Goal: Task Accomplishment & Management: Use online tool/utility

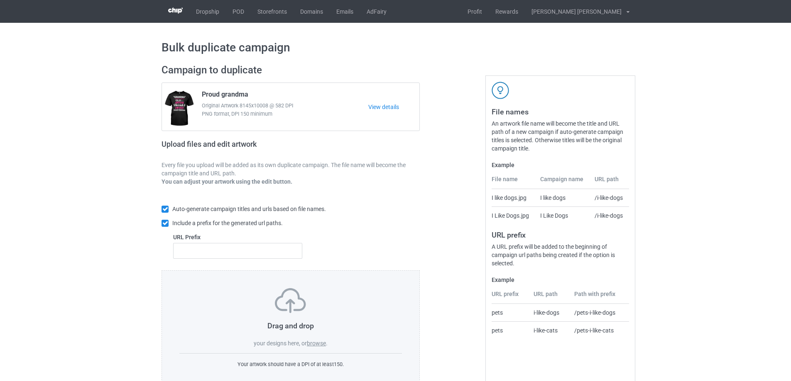
click at [317, 344] on label "browse" at bounding box center [316, 343] width 19 height 7
click at [0, 0] on input "browse" at bounding box center [0, 0] width 0 height 0
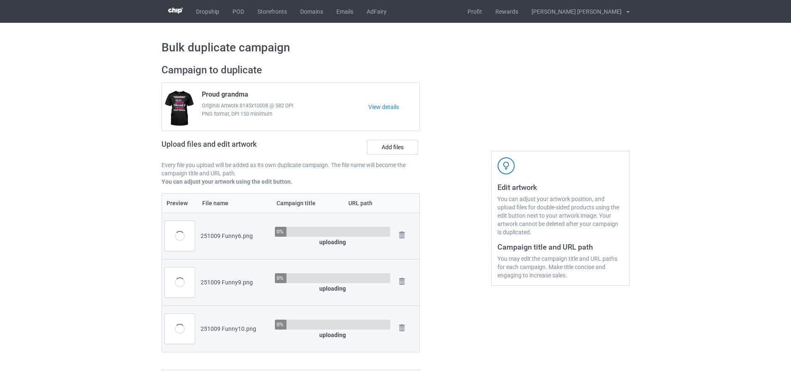
scroll to position [42, 0]
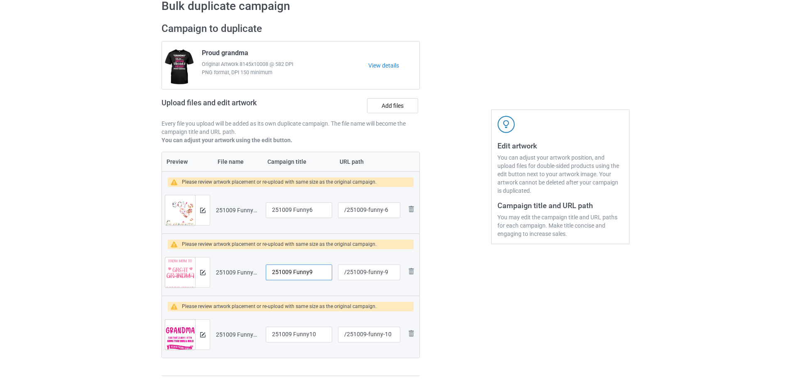
drag, startPoint x: 320, startPoint y: 273, endPoint x: 304, endPoint y: 273, distance: 15.8
click at [246, 273] on tr "Preview and edit artwork 251009 Funny9.png 251009 Funny9 /251009-funny-9 Remove…" at bounding box center [290, 272] width 257 height 46
click at [304, 273] on input "251009 Funny9" at bounding box center [299, 273] width 66 height 16
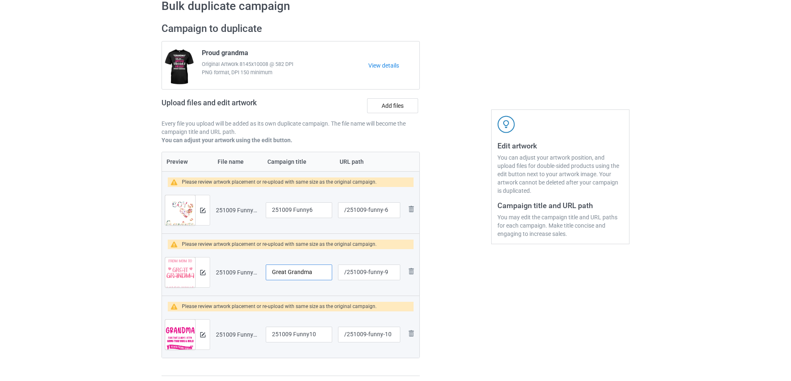
type input "Great Grandma"
drag, startPoint x: 320, startPoint y: 335, endPoint x: 221, endPoint y: 329, distance: 98.6
click at [221, 329] on tr "Preview and edit artwork 251009 Funny10.png 251009 Funny10 /251009-funny-10 Rem…" at bounding box center [290, 335] width 257 height 46
type input "And [DEMOGRAPHIC_DATA] said"
click at [298, 208] on input "251009 Funny6" at bounding box center [299, 211] width 66 height 16
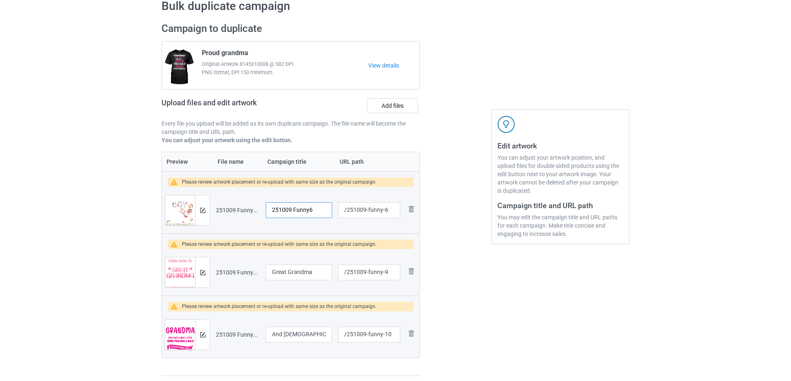
click at [292, 212] on input "251009 Funny6" at bounding box center [299, 211] width 66 height 16
click at [293, 212] on input "251009 Funny6" at bounding box center [299, 211] width 66 height 16
type input "He calls me Grandma"
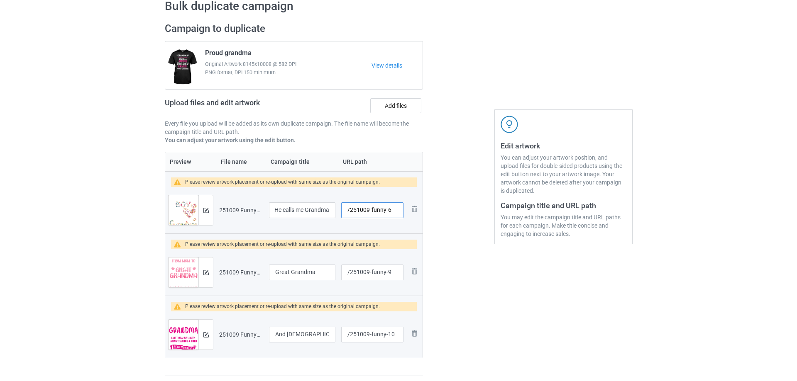
scroll to position [0, 0]
drag, startPoint x: 367, startPoint y: 211, endPoint x: 383, endPoint y: 212, distance: 15.8
click at [383, 212] on input "/251009-funny-6" at bounding box center [369, 211] width 62 height 16
type input "/251009-6"
drag, startPoint x: 368, startPoint y: 273, endPoint x: 383, endPoint y: 273, distance: 15.8
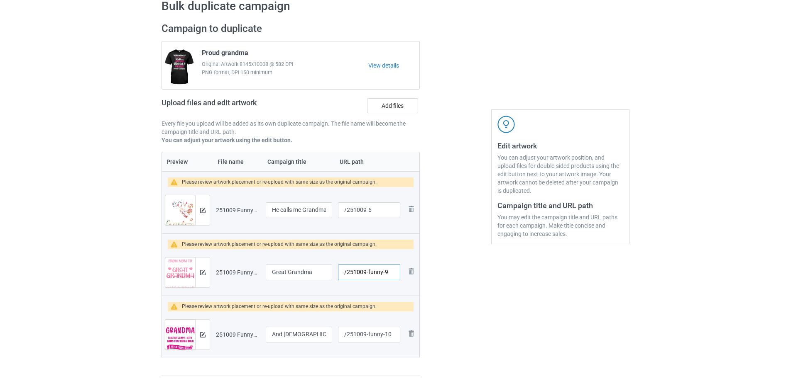
click at [383, 273] on input "/251009-funny-9" at bounding box center [369, 273] width 62 height 16
type input "/251009-9"
drag, startPoint x: 368, startPoint y: 334, endPoint x: 385, endPoint y: 335, distance: 17.0
click at [385, 335] on input "/251009-funny-10" at bounding box center [369, 335] width 62 height 16
type input "/251009-10"
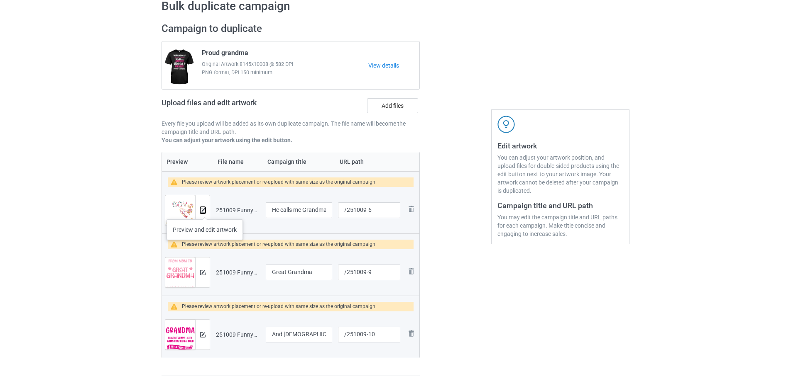
click at [205, 211] on img at bounding box center [202, 210] width 5 height 5
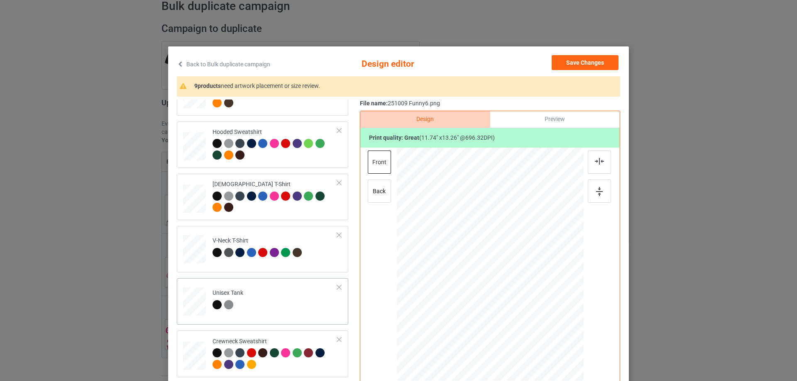
scroll to position [208, 0]
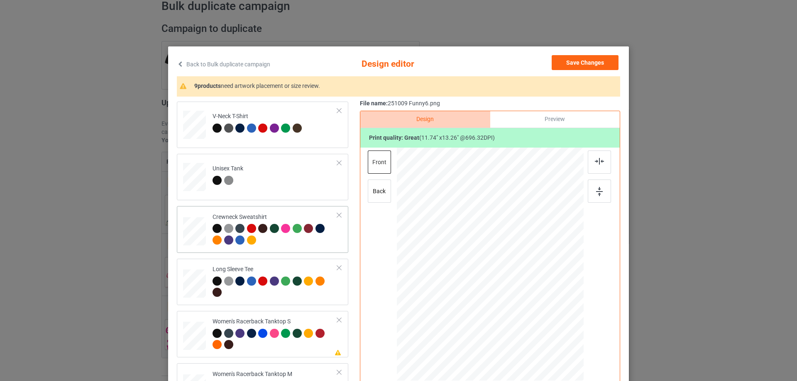
click at [192, 231] on div at bounding box center [195, 230] width 10 height 12
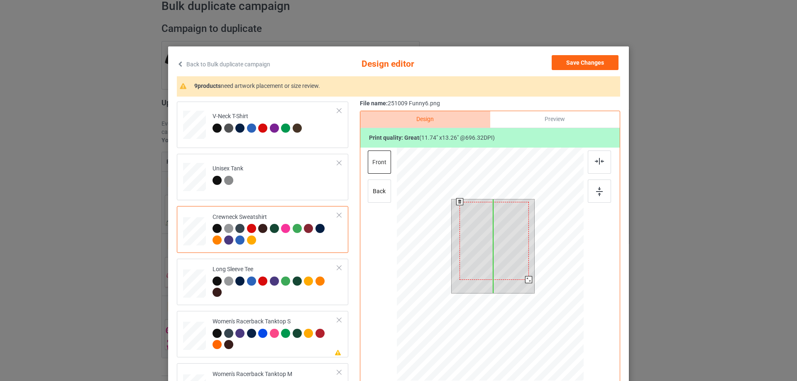
click at [496, 241] on div at bounding box center [493, 241] width 69 height 78
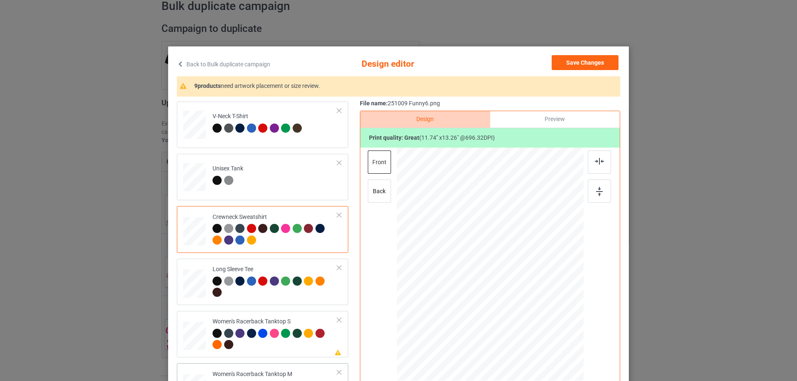
scroll to position [291, 0]
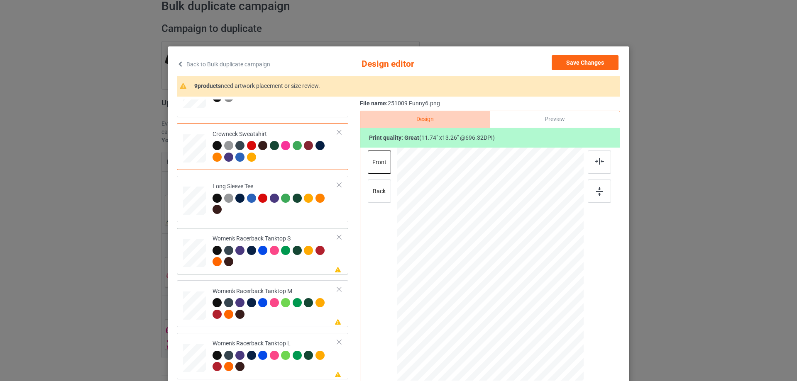
click at [191, 256] on div at bounding box center [194, 253] width 22 height 29
drag, startPoint x: 537, startPoint y: 312, endPoint x: 534, endPoint y: 304, distance: 9.2
click at [534, 304] on div at bounding box center [490, 265] width 182 height 234
click at [513, 295] on div at bounding box center [490, 269] width 82 height 92
click at [595, 163] on img at bounding box center [599, 161] width 9 height 7
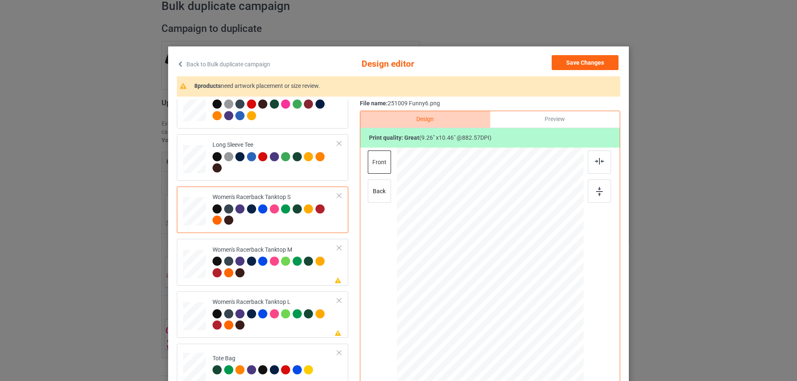
scroll to position [374, 0]
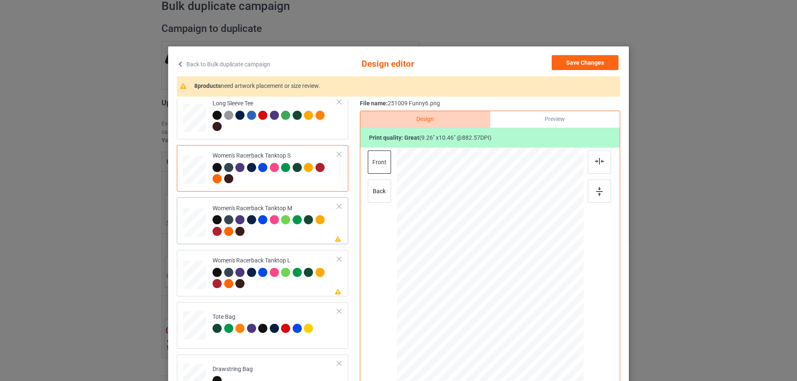
click at [195, 221] on div at bounding box center [194, 223] width 23 height 29
drag, startPoint x: 544, startPoint y: 330, endPoint x: 523, endPoint y: 287, distance: 47.5
click at [537, 305] on div at bounding box center [490, 265] width 187 height 234
click at [523, 293] on div at bounding box center [489, 270] width 83 height 94
click at [590, 159] on div at bounding box center [599, 162] width 23 height 23
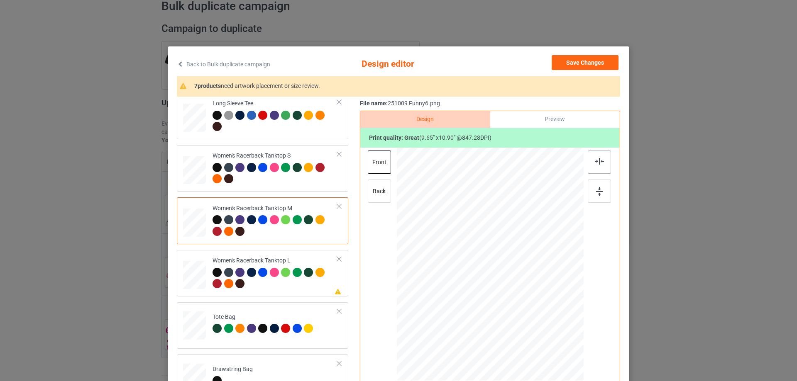
click at [595, 160] on img at bounding box center [599, 161] width 9 height 7
click at [187, 286] on div at bounding box center [194, 275] width 23 height 27
drag, startPoint x: 543, startPoint y: 329, endPoint x: 530, endPoint y: 303, distance: 28.4
click at [530, 303] on div at bounding box center [490, 265] width 187 height 223
click at [515, 302] on div at bounding box center [488, 274] width 76 height 86
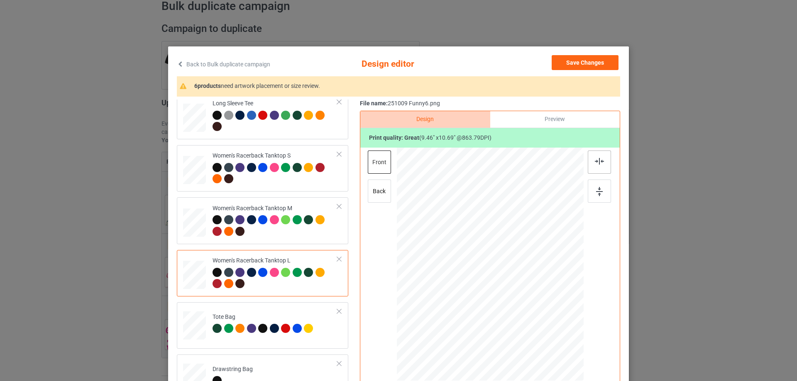
click at [596, 161] on img at bounding box center [599, 161] width 9 height 7
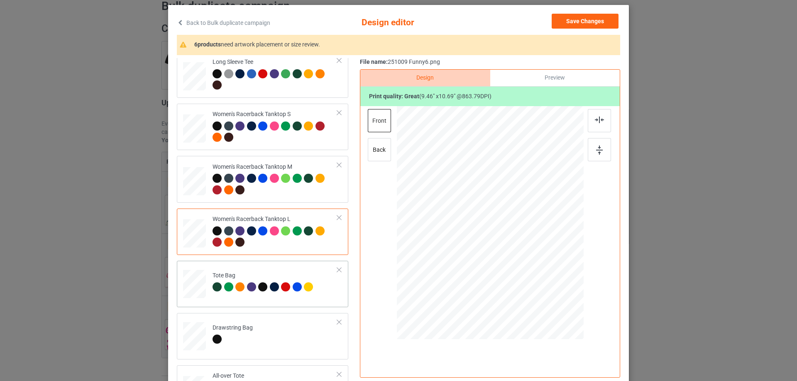
scroll to position [415, 0]
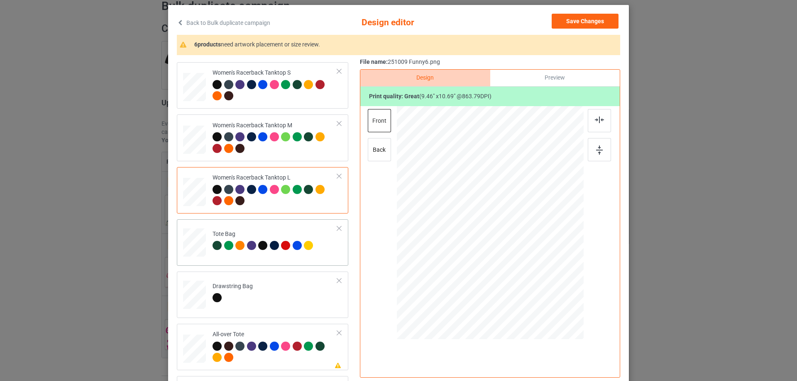
click at [193, 251] on div at bounding box center [194, 247] width 11 height 12
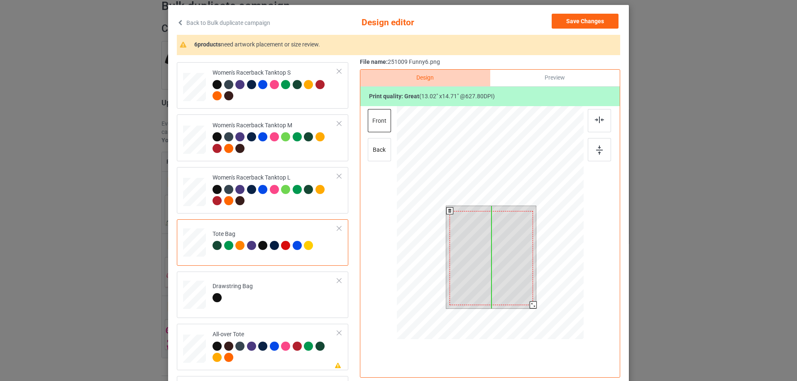
click at [504, 278] on div at bounding box center [490, 258] width 83 height 94
click at [533, 318] on div at bounding box center [490, 224] width 187 height 236
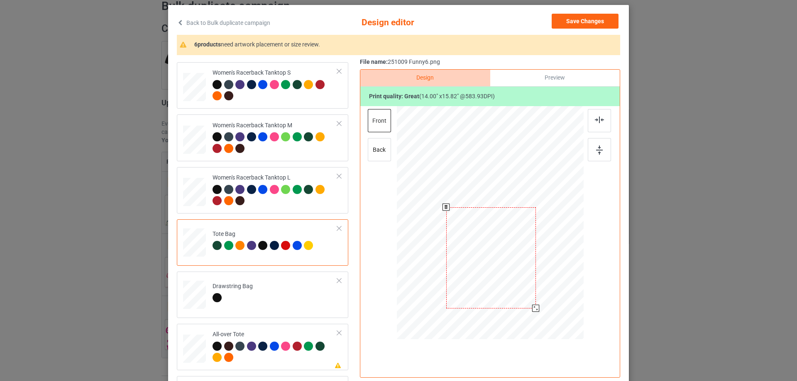
scroll to position [498, 0]
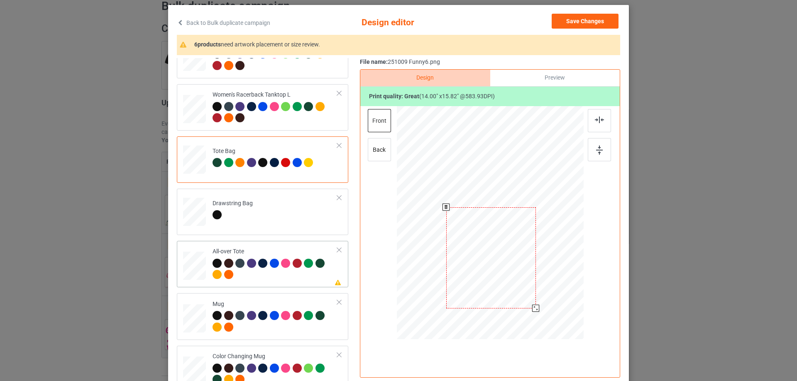
click at [188, 265] on div at bounding box center [194, 266] width 23 height 23
drag, startPoint x: 543, startPoint y: 287, endPoint x: 550, endPoint y: 294, distance: 10.6
click at [550, 294] on div at bounding box center [552, 294] width 7 height 7
click at [538, 278] on div at bounding box center [490, 221] width 126 height 142
click at [598, 123] on img at bounding box center [599, 120] width 9 height 7
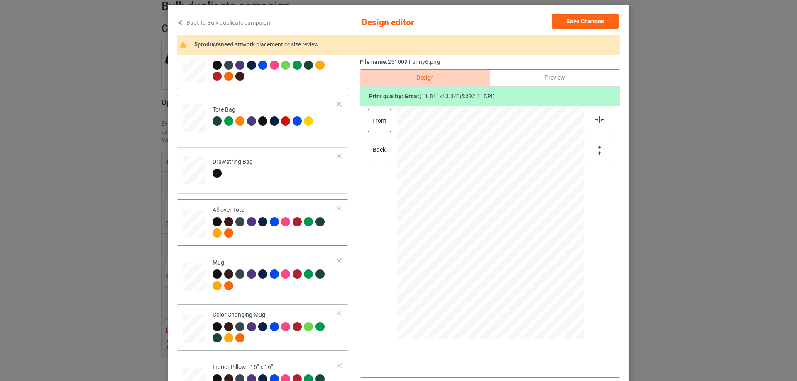
scroll to position [581, 0]
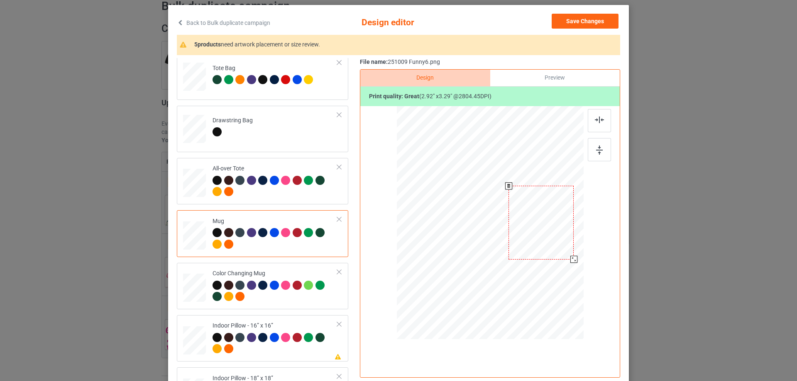
drag, startPoint x: 566, startPoint y: 257, endPoint x: 569, endPoint y: 259, distance: 4.3
click at [570, 259] on div at bounding box center [573, 259] width 7 height 7
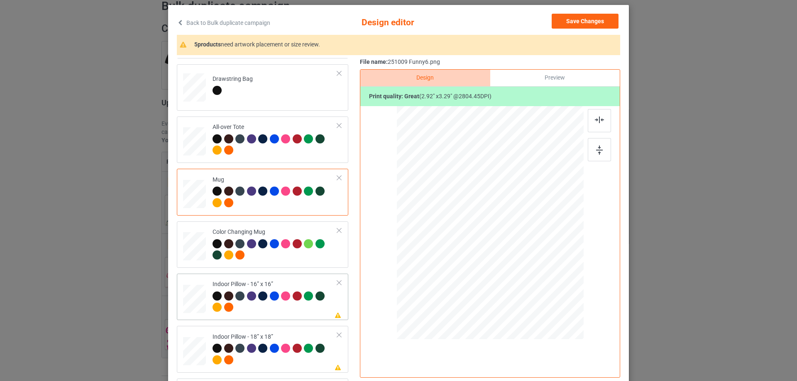
click at [195, 307] on div at bounding box center [194, 299] width 23 height 23
drag, startPoint x: 544, startPoint y: 284, endPoint x: 543, endPoint y: 280, distance: 4.7
click at [543, 280] on div at bounding box center [543, 283] width 7 height 7
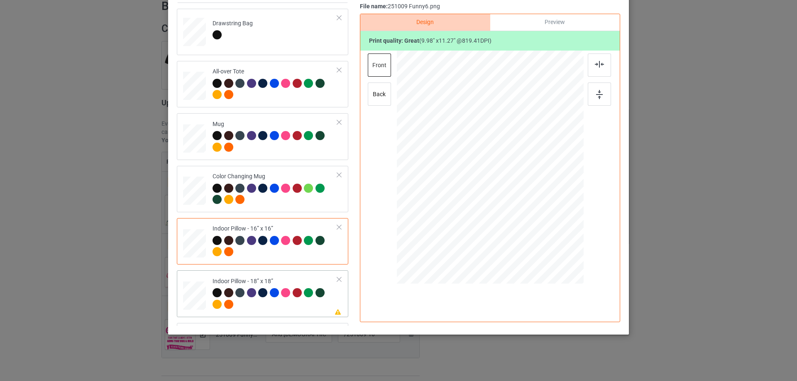
click at [203, 298] on td at bounding box center [195, 294] width 25 height 40
click at [541, 227] on div at bounding box center [543, 228] width 7 height 7
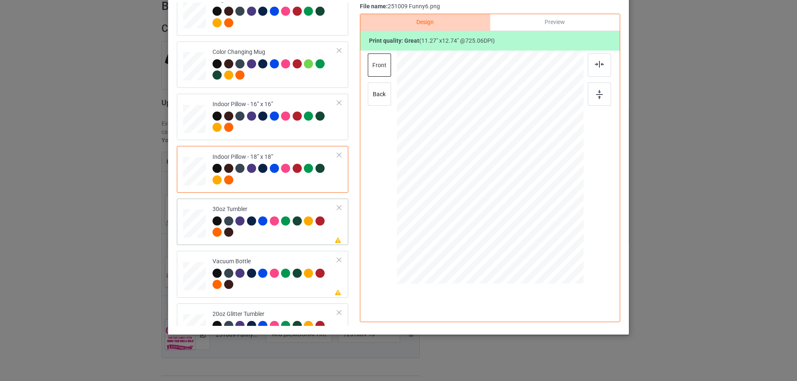
click at [193, 225] on div at bounding box center [194, 224] width 22 height 12
click at [475, 204] on div at bounding box center [476, 201] width 7 height 7
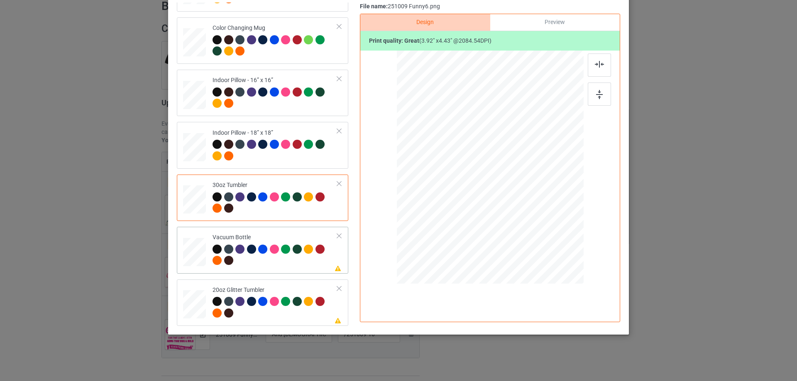
drag, startPoint x: 194, startPoint y: 254, endPoint x: 198, endPoint y: 255, distance: 4.2
click at [194, 255] on div at bounding box center [194, 253] width 22 height 12
click at [185, 307] on div at bounding box center [195, 304] width 22 height 18
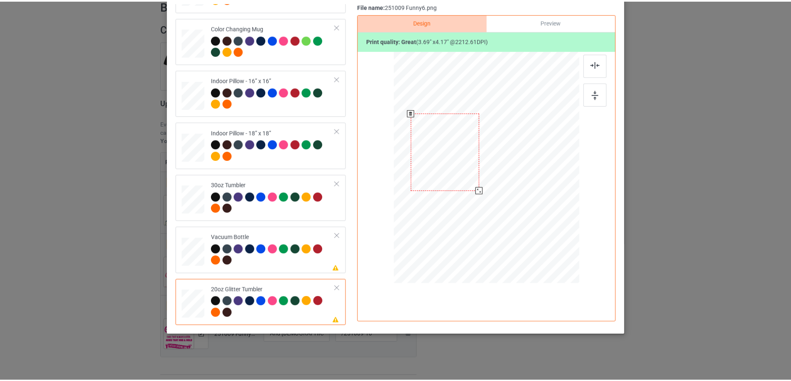
scroll to position [0, 0]
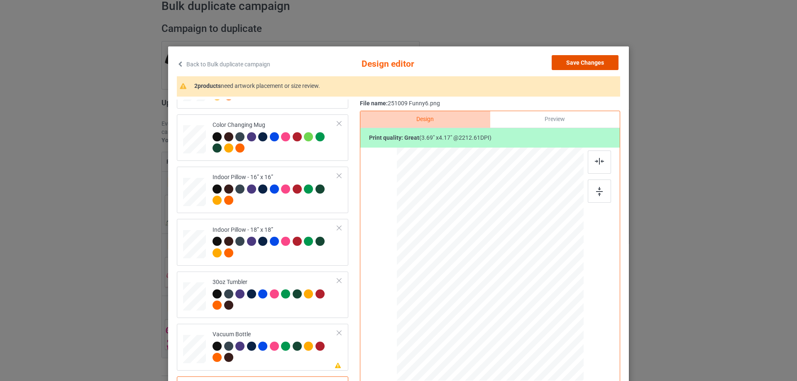
click at [581, 56] on button "Save Changes" at bounding box center [585, 62] width 67 height 15
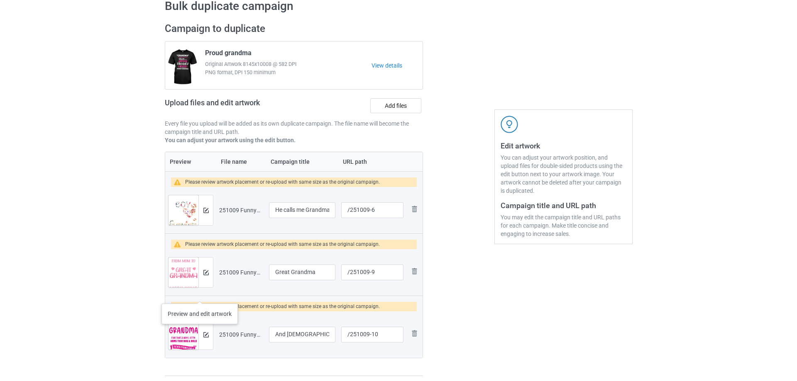
scroll to position [83, 0]
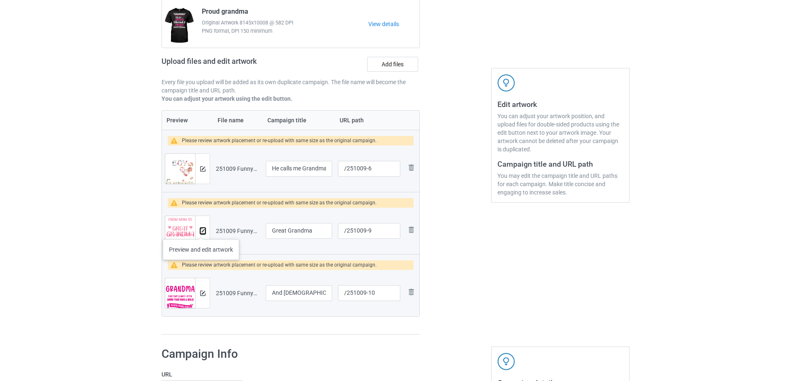
click at [201, 231] on img at bounding box center [202, 231] width 5 height 5
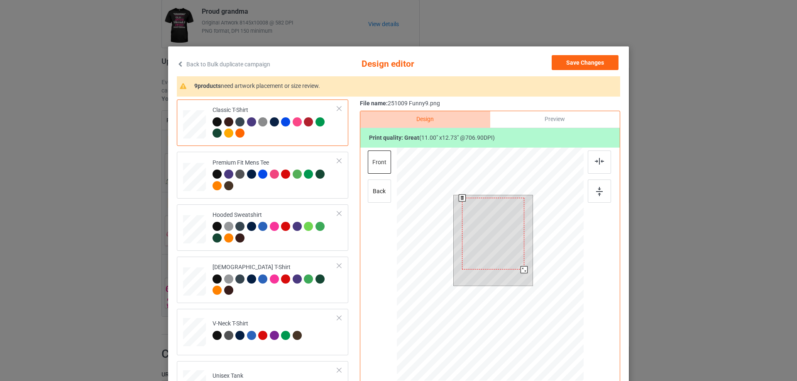
click at [521, 268] on div at bounding box center [523, 269] width 7 height 7
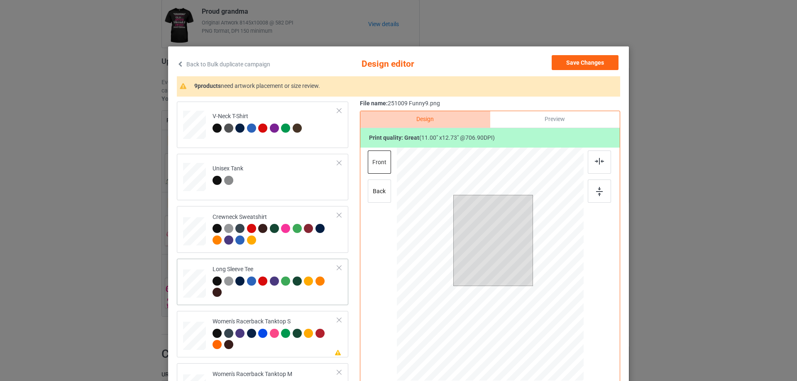
scroll to position [291, 0]
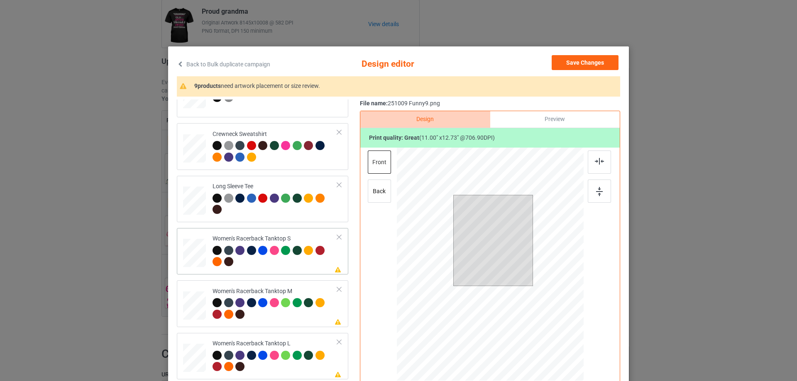
click at [199, 251] on div at bounding box center [194, 253] width 22 height 29
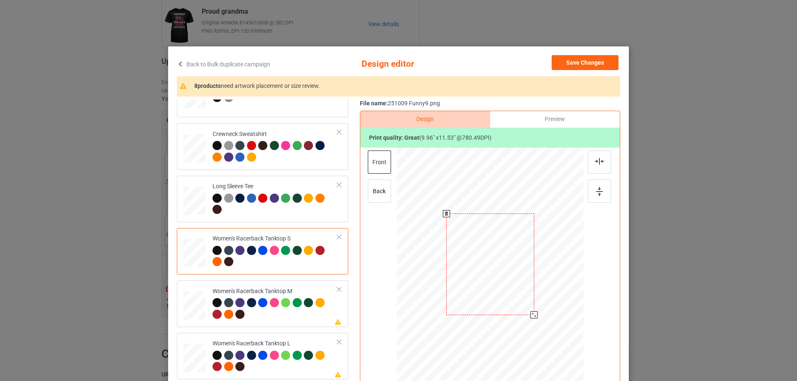
drag, startPoint x: 544, startPoint y: 328, endPoint x: 508, endPoint y: 280, distance: 59.8
click at [535, 311] on div at bounding box center [490, 265] width 182 height 234
drag, startPoint x: 508, startPoint y: 280, endPoint x: 508, endPoint y: 287, distance: 7.1
click at [508, 287] on div at bounding box center [489, 271] width 85 height 99
click at [593, 165] on div at bounding box center [599, 162] width 23 height 23
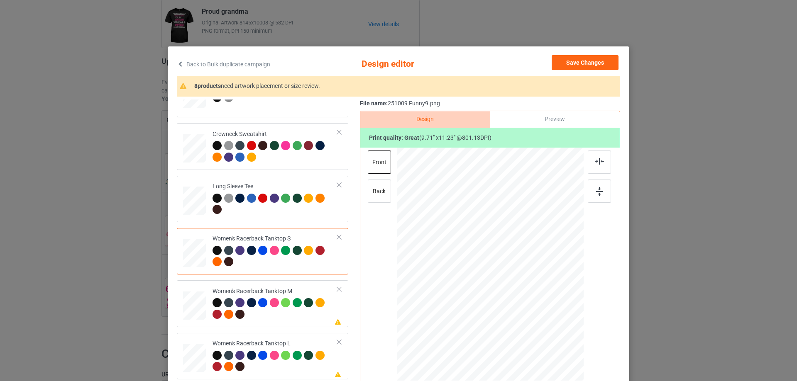
scroll to position [332, 0]
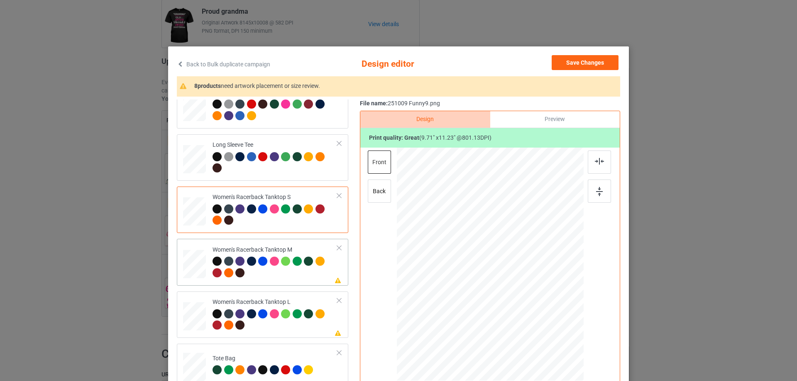
click at [197, 267] on div at bounding box center [194, 264] width 23 height 29
drag, startPoint x: 543, startPoint y: 331, endPoint x: 535, endPoint y: 311, distance: 20.9
click at [535, 311] on div at bounding box center [490, 265] width 187 height 234
drag, startPoint x: 509, startPoint y: 270, endPoint x: 508, endPoint y: 277, distance: 7.5
click at [508, 277] on div at bounding box center [489, 272] width 87 height 100
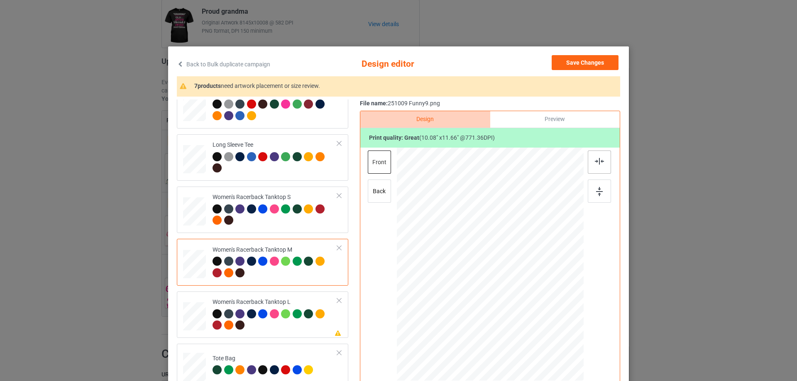
click at [595, 160] on img at bounding box center [599, 161] width 9 height 7
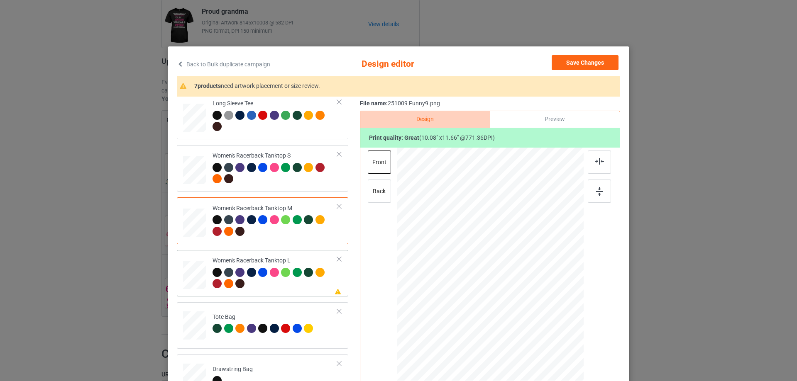
click at [190, 276] on div at bounding box center [194, 275] width 23 height 27
drag, startPoint x: 542, startPoint y: 332, endPoint x: 507, endPoint y: 277, distance: 65.9
click at [535, 310] on div at bounding box center [490, 265] width 187 height 223
drag, startPoint x: 507, startPoint y: 277, endPoint x: 507, endPoint y: 288, distance: 11.2
click at [507, 288] on div at bounding box center [489, 276] width 85 height 98
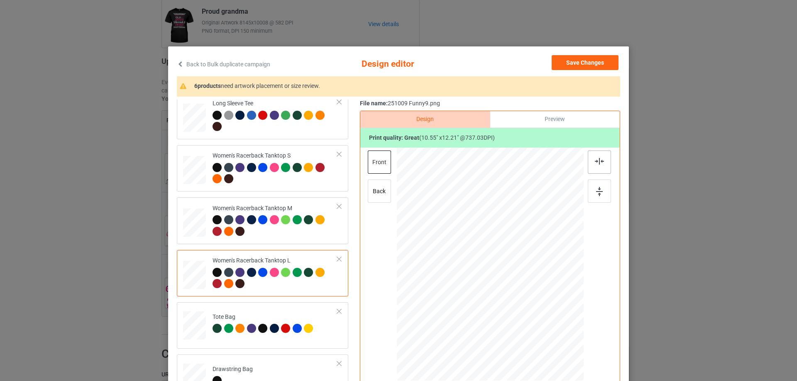
click at [598, 154] on div at bounding box center [599, 162] width 23 height 23
click at [597, 159] on img at bounding box center [599, 161] width 9 height 7
click at [596, 162] on img at bounding box center [599, 161] width 9 height 7
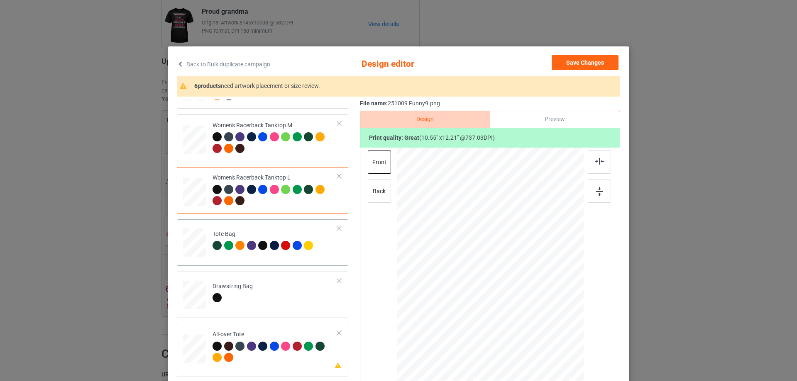
click at [193, 258] on div at bounding box center [194, 244] width 23 height 31
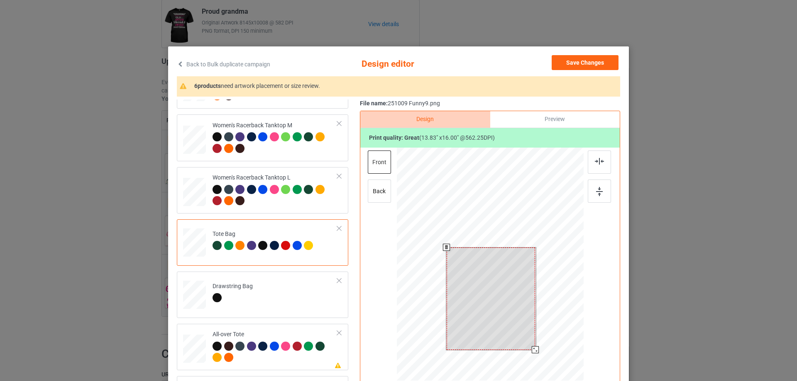
click at [544, 369] on div at bounding box center [490, 266] width 187 height 236
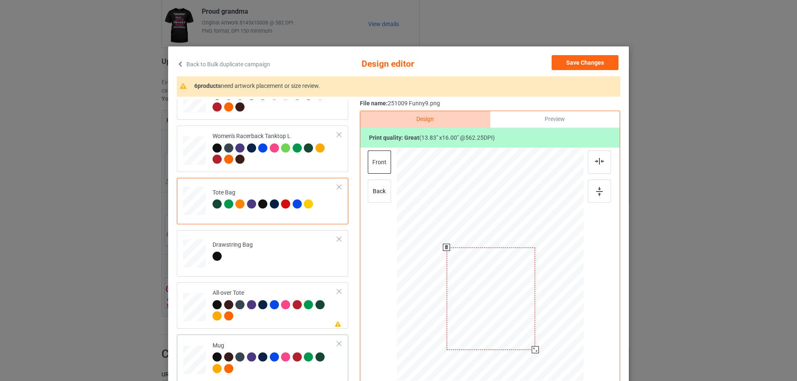
scroll to position [540, 0]
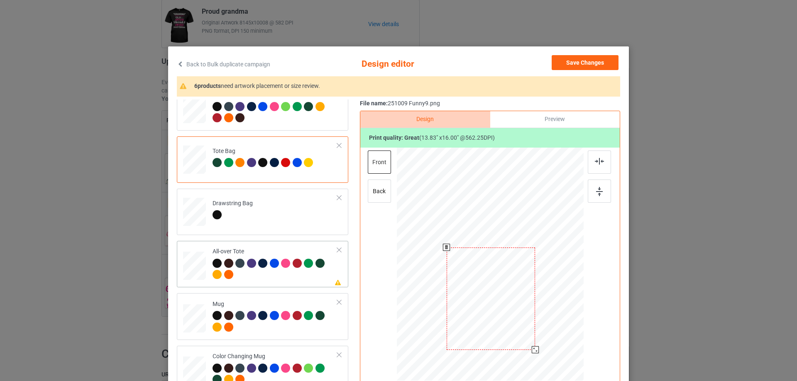
click at [197, 268] on div at bounding box center [194, 266] width 23 height 23
click at [546, 333] on div at bounding box center [548, 332] width 7 height 7
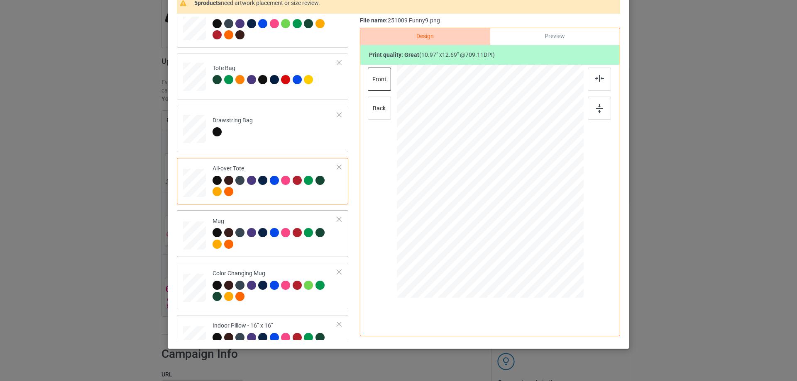
click at [197, 235] on div at bounding box center [194, 236] width 23 height 10
click at [569, 217] on div at bounding box center [572, 217] width 7 height 7
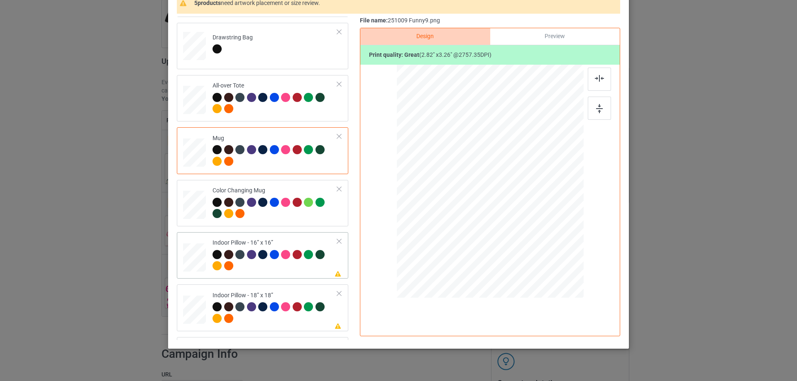
click at [190, 259] on div at bounding box center [194, 257] width 23 height 23
click at [544, 247] on div at bounding box center [543, 244] width 7 height 7
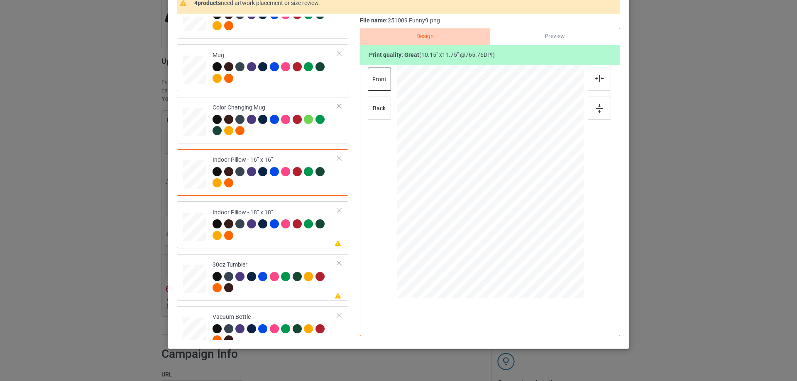
click at [197, 222] on div at bounding box center [194, 227] width 23 height 23
click at [542, 243] on div at bounding box center [543, 243] width 7 height 7
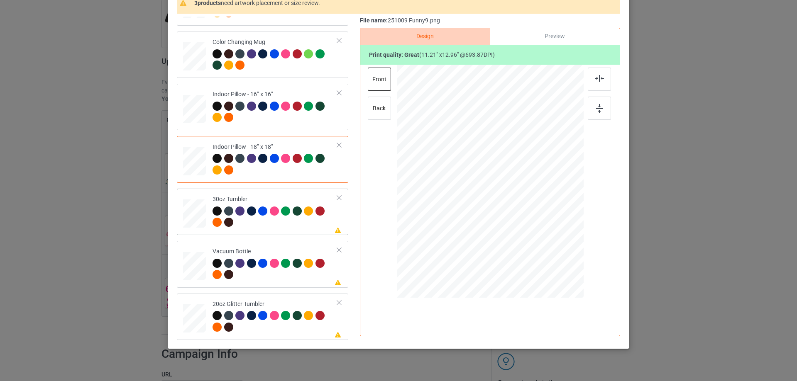
click at [201, 209] on div at bounding box center [194, 214] width 22 height 12
click at [474, 218] on div at bounding box center [476, 217] width 7 height 7
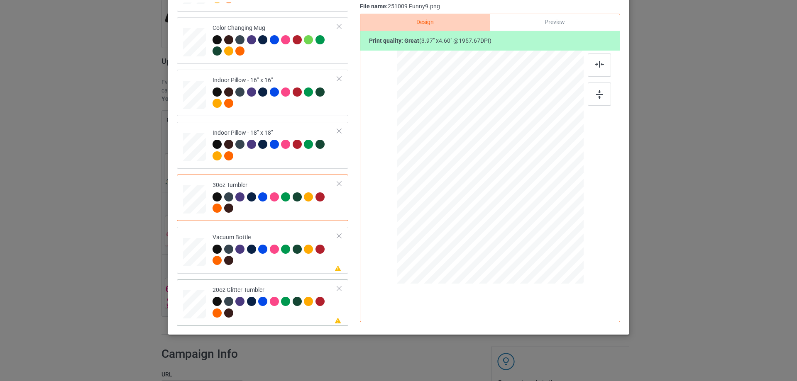
click at [195, 310] on div at bounding box center [195, 304] width 22 height 18
click at [460, 173] on div at bounding box center [448, 154] width 69 height 80
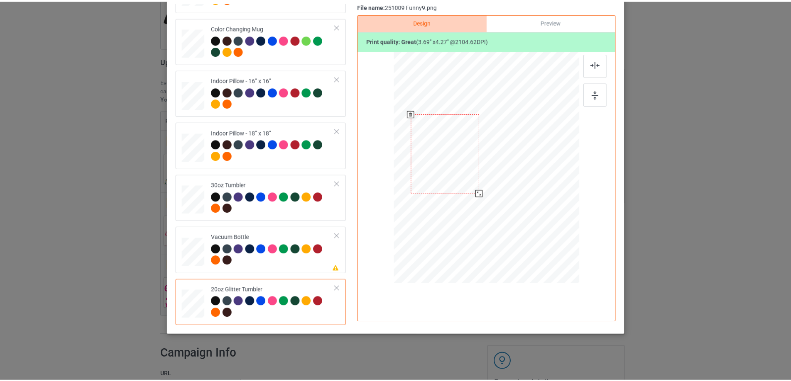
scroll to position [15, 0]
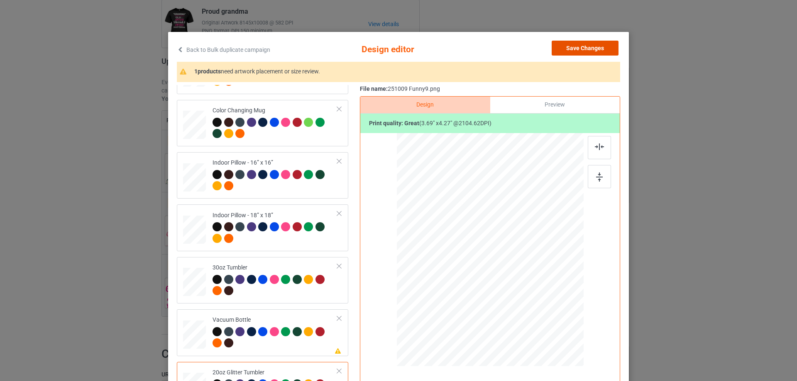
click at [588, 49] on button "Save Changes" at bounding box center [585, 48] width 67 height 15
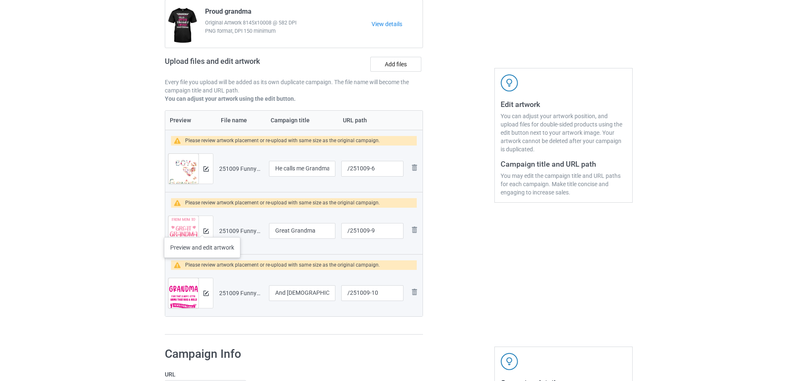
scroll to position [125, 0]
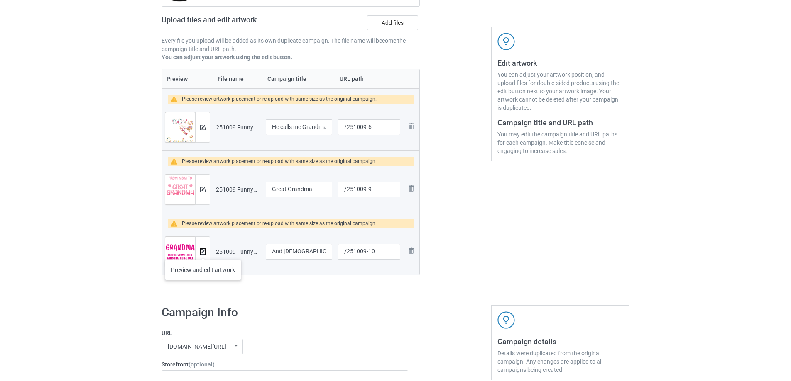
click at [203, 251] on img at bounding box center [202, 251] width 5 height 5
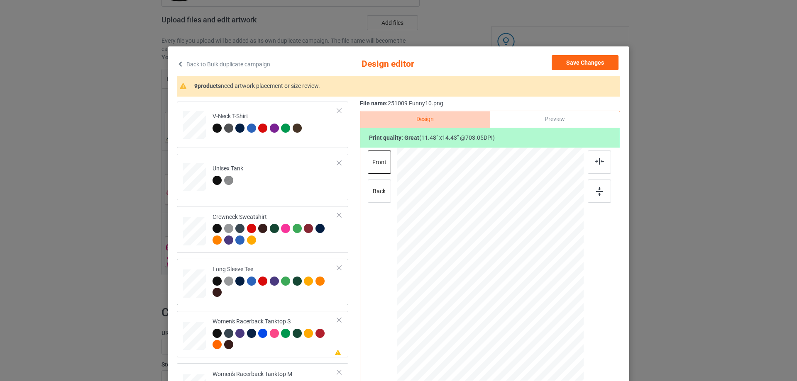
scroll to position [249, 0]
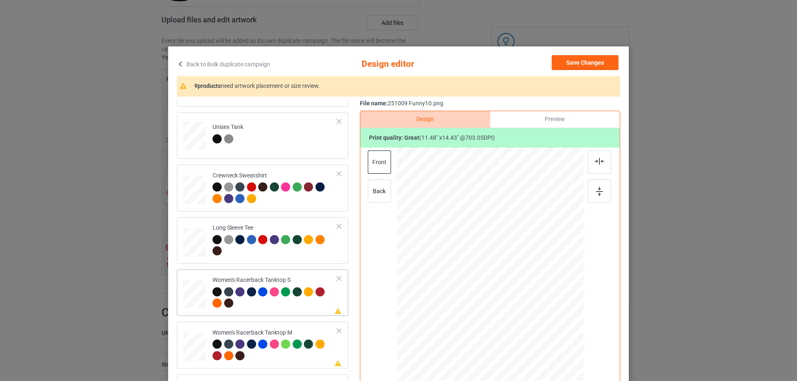
click at [193, 294] on div at bounding box center [194, 295] width 22 height 29
drag, startPoint x: 542, startPoint y: 336, endPoint x: 538, endPoint y: 314, distance: 22.3
click at [538, 314] on div at bounding box center [490, 265] width 182 height 234
drag, startPoint x: 514, startPoint y: 264, endPoint x: 515, endPoint y: 275, distance: 10.8
click at [515, 275] on div at bounding box center [491, 275] width 86 height 108
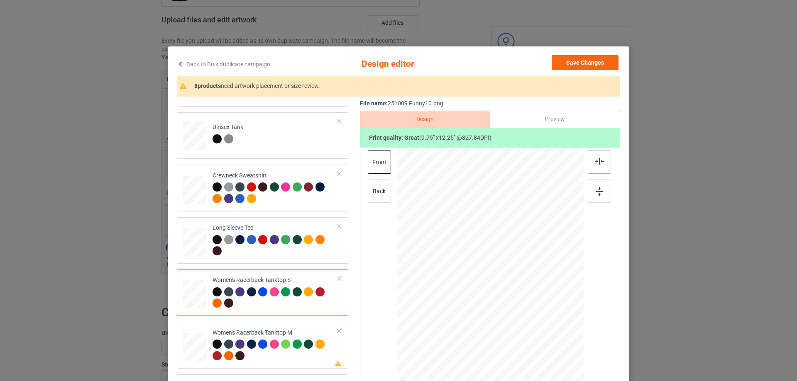
click at [601, 166] on div at bounding box center [599, 162] width 23 height 23
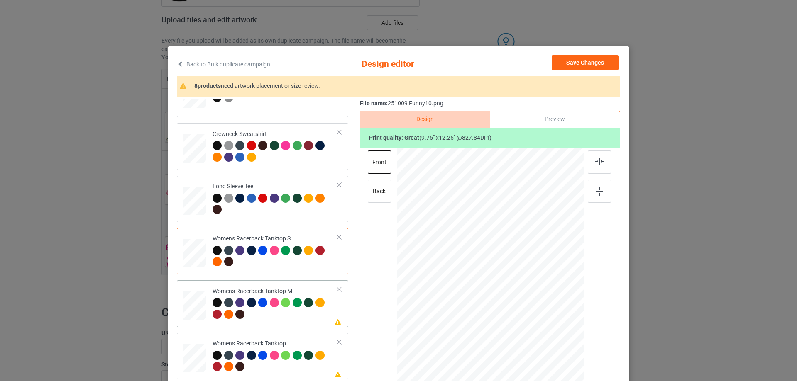
click at [199, 303] on div at bounding box center [194, 306] width 23 height 29
drag, startPoint x: 543, startPoint y: 334, endPoint x: 534, endPoint y: 317, distance: 19.1
click at [534, 317] on div at bounding box center [533, 320] width 7 height 7
click at [515, 287] on div at bounding box center [488, 279] width 88 height 111
click at [595, 164] on img at bounding box center [599, 161] width 9 height 7
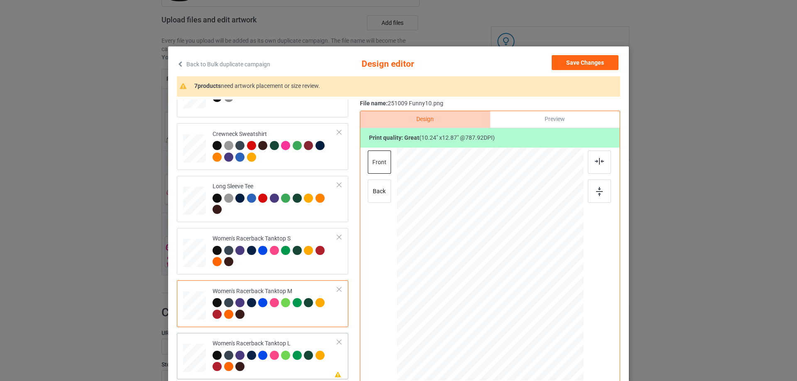
scroll to position [374, 0]
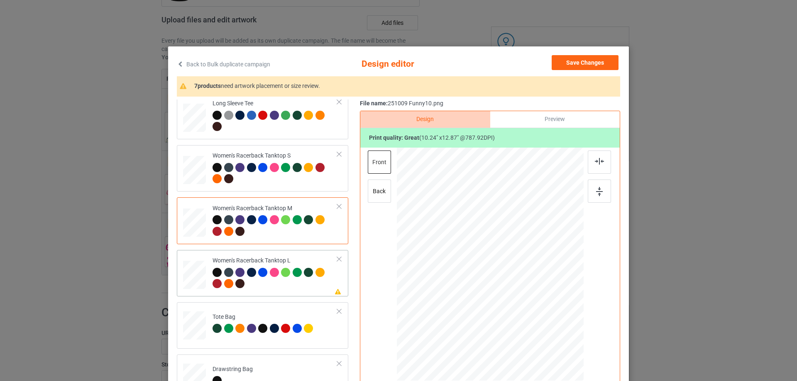
click at [202, 279] on div at bounding box center [194, 275] width 23 height 27
drag, startPoint x: 544, startPoint y: 335, endPoint x: 513, endPoint y: 276, distance: 67.0
click at [533, 313] on div at bounding box center [490, 265] width 187 height 223
drag, startPoint x: 513, startPoint y: 276, endPoint x: 513, endPoint y: 288, distance: 12.0
click at [513, 288] on div at bounding box center [490, 276] width 82 height 103
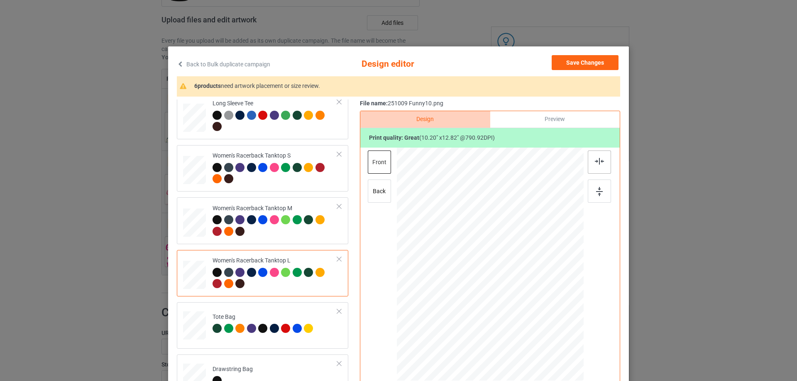
click at [596, 162] on img at bounding box center [599, 161] width 9 height 7
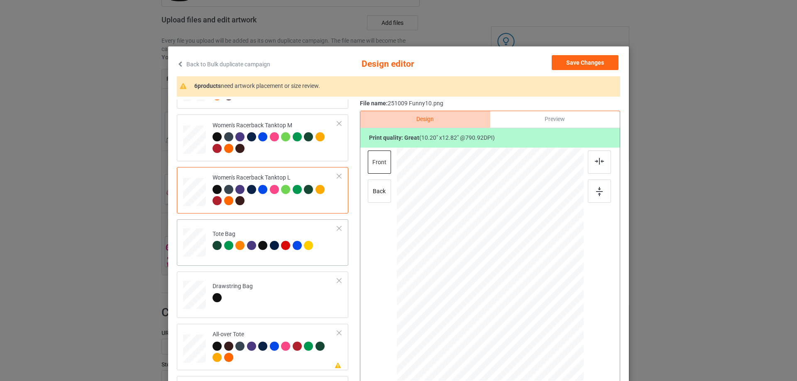
click at [190, 251] on div at bounding box center [194, 247] width 11 height 12
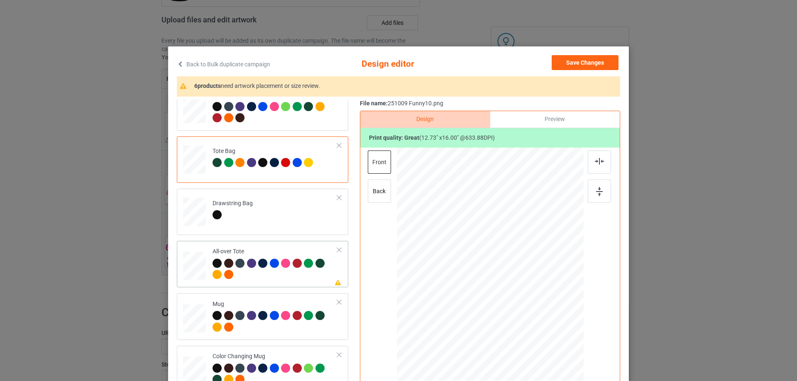
click at [194, 265] on div at bounding box center [194, 266] width 23 height 23
click at [510, 284] on div at bounding box center [490, 262] width 112 height 141
click at [598, 164] on img at bounding box center [599, 161] width 9 height 7
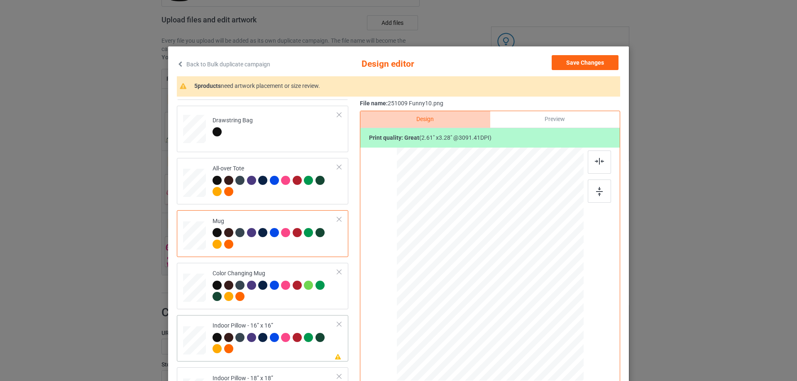
scroll to position [706, 0]
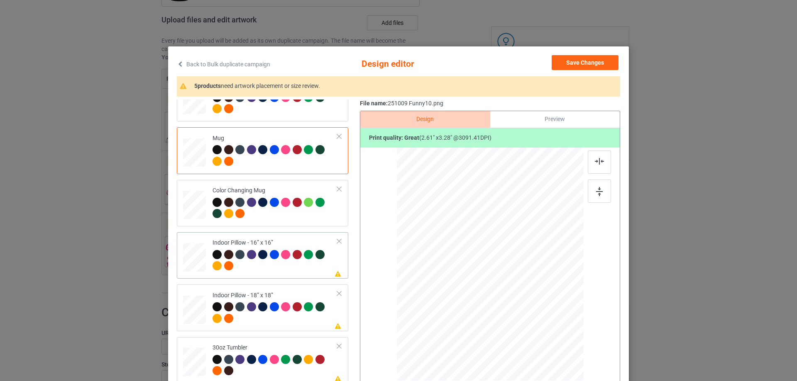
click at [196, 264] on div at bounding box center [194, 257] width 23 height 23
drag, startPoint x: 543, startPoint y: 336, endPoint x: 539, endPoint y: 328, distance: 8.9
click at [539, 328] on div at bounding box center [540, 328] width 7 height 7
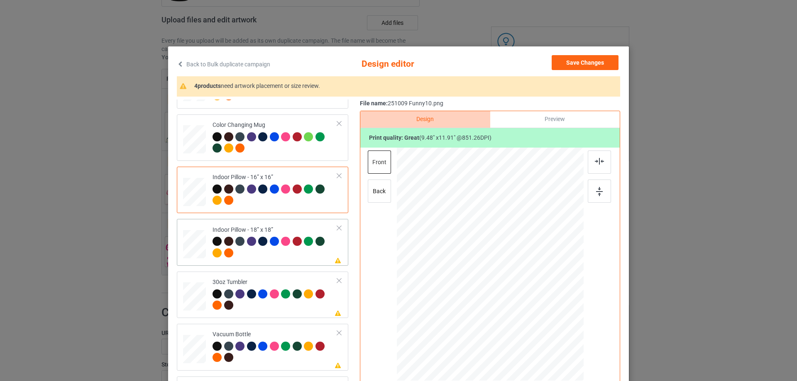
click at [195, 244] on div at bounding box center [194, 244] width 23 height 23
drag, startPoint x: 542, startPoint y: 335, endPoint x: 540, endPoint y: 330, distance: 6.3
click at [540, 330] on div at bounding box center [542, 330] width 7 height 7
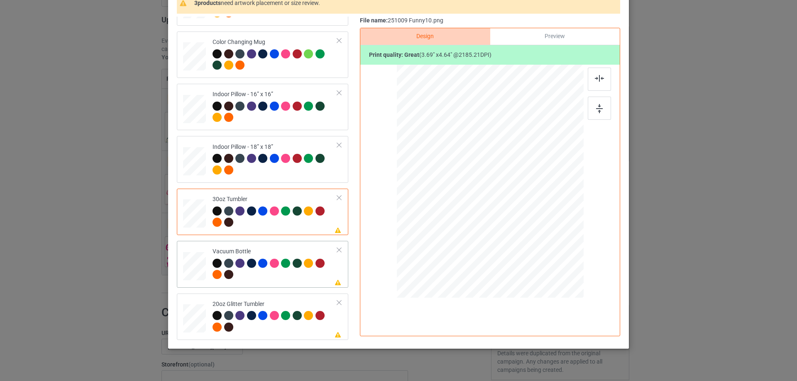
scroll to position [98, 0]
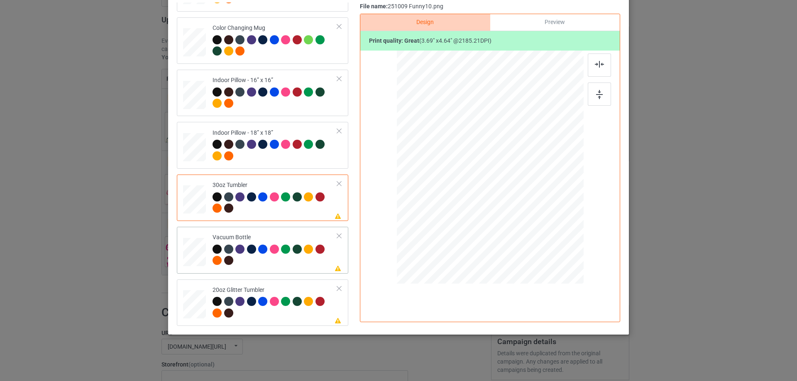
drag, startPoint x: 190, startPoint y: 251, endPoint x: 195, endPoint y: 251, distance: 4.6
click at [190, 251] on div at bounding box center [194, 253] width 22 height 12
click at [198, 308] on div at bounding box center [195, 304] width 22 height 18
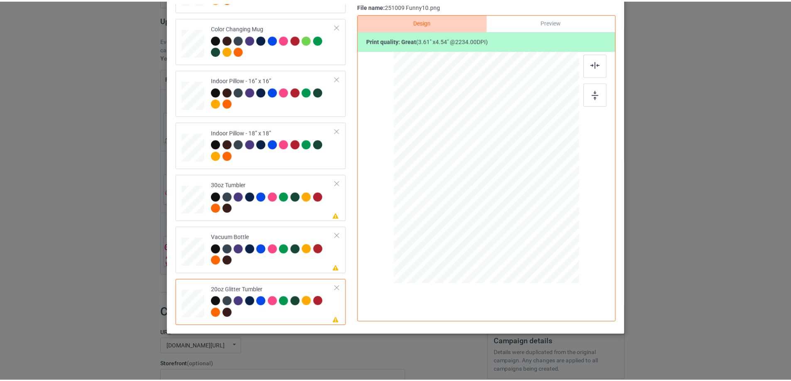
scroll to position [15, 0]
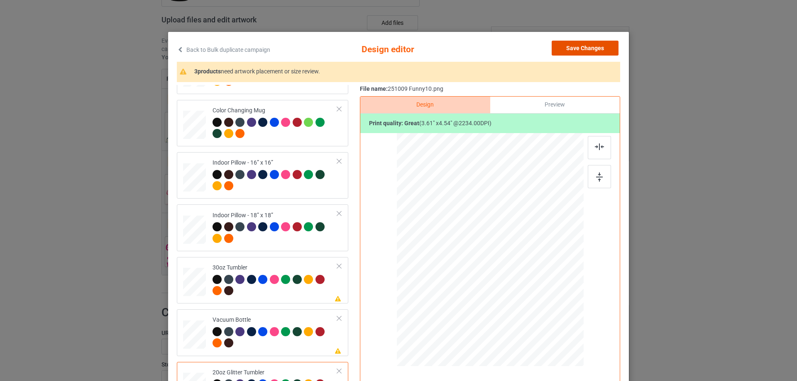
click at [591, 52] on button "Save Changes" at bounding box center [585, 48] width 67 height 15
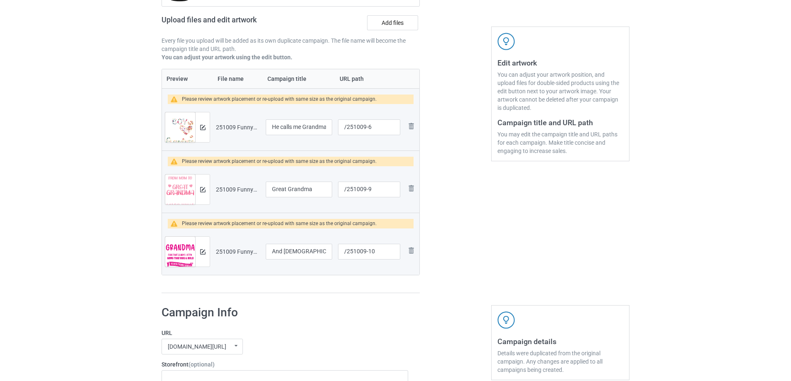
scroll to position [816, 0]
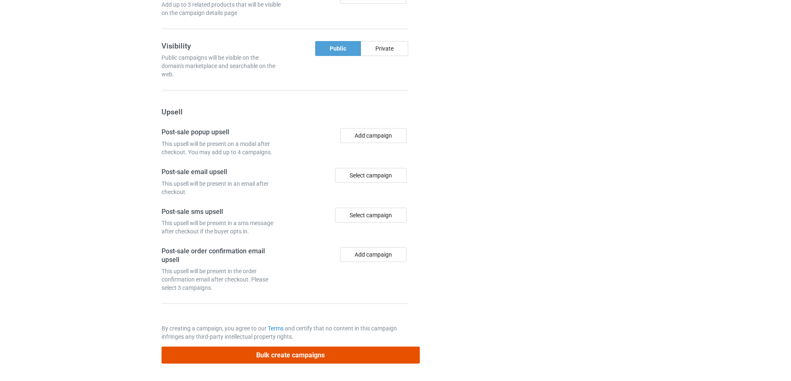
click at [336, 354] on button "Bulk create campaigns" at bounding box center [290, 355] width 258 height 17
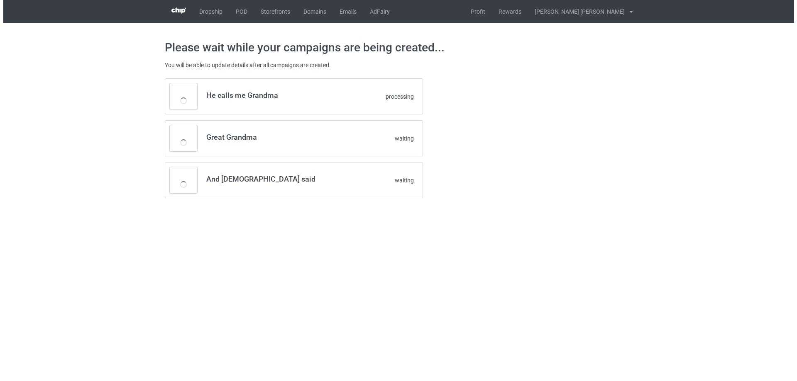
scroll to position [0, 0]
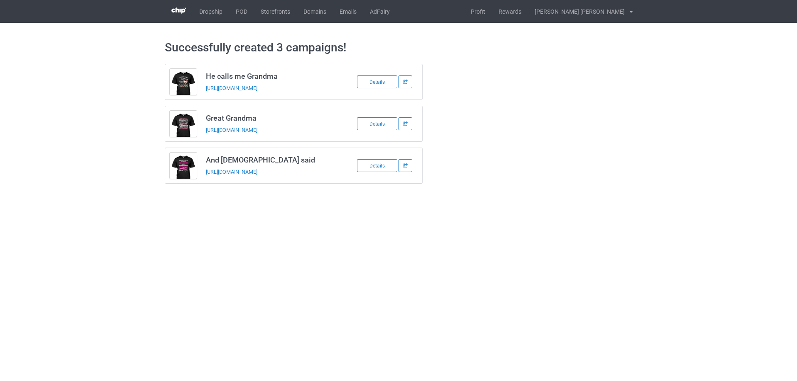
drag, startPoint x: 206, startPoint y: 76, endPoint x: 323, endPoint y: 172, distance: 151.6
click at [323, 172] on div "He calls me Grandma [URL][DOMAIN_NAME] Details Great Grandma [URL][DOMAIN_NAME]…" at bounding box center [294, 124] width 258 height 120
copy div "He calls me Grandma [URL][DOMAIN_NAME] Details Great Grandma [URL][DOMAIN_NAME]…"
click at [77, 271] on body "Dropship POD Storefronts Domains Emails AdFairy Profit Rewards [PERSON_NAME] [P…" at bounding box center [398, 190] width 797 height 381
click at [242, 11] on link "POD" at bounding box center [241, 11] width 25 height 23
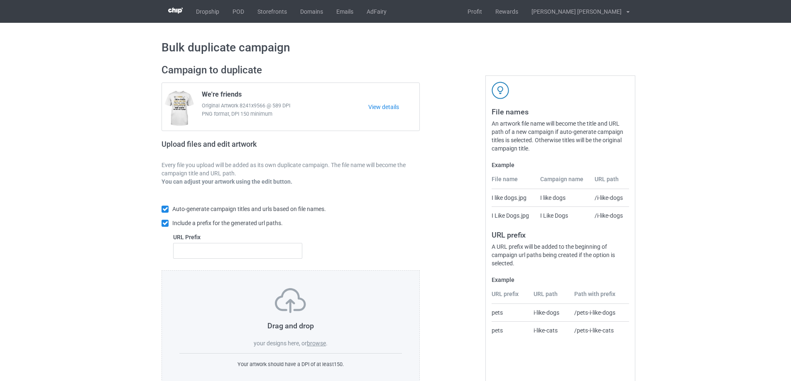
click at [321, 344] on label "browse" at bounding box center [316, 343] width 19 height 7
click at [0, 0] on input "browse" at bounding box center [0, 0] width 0 height 0
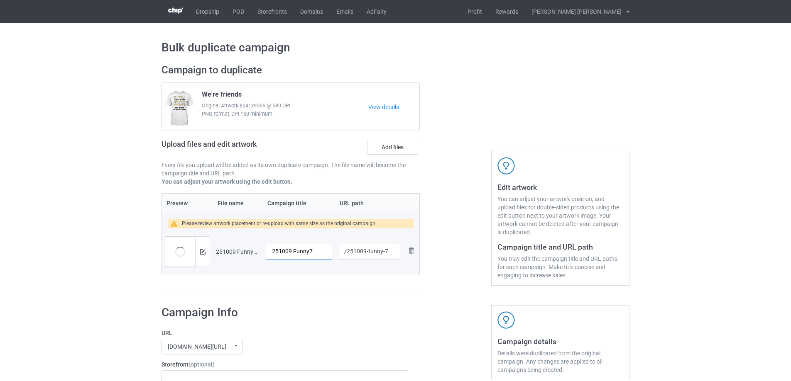
drag, startPoint x: 324, startPoint y: 254, endPoint x: 280, endPoint y: 249, distance: 44.0
click at [265, 251] on td "251009 Funny7" at bounding box center [299, 252] width 72 height 46
type input "Only the best grandmas"
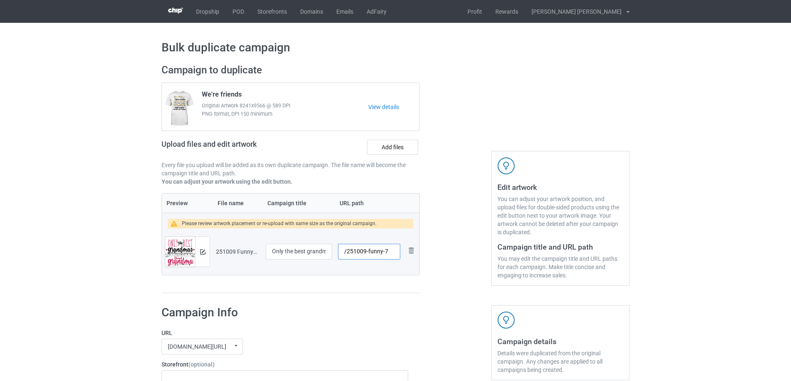
drag, startPoint x: 367, startPoint y: 252, endPoint x: 383, endPoint y: 252, distance: 16.2
click at [383, 252] on input "/251009-funny-7" at bounding box center [369, 252] width 62 height 16
type input "/251009-7"
click at [202, 254] on img at bounding box center [202, 251] width 5 height 5
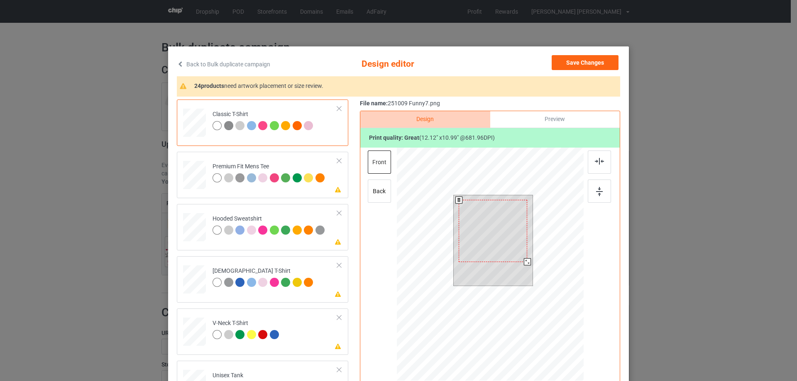
drag, startPoint x: 528, startPoint y: 265, endPoint x: 525, endPoint y: 258, distance: 7.4
click at [525, 258] on div at bounding box center [493, 240] width 79 height 90
click at [500, 242] on div at bounding box center [493, 228] width 68 height 62
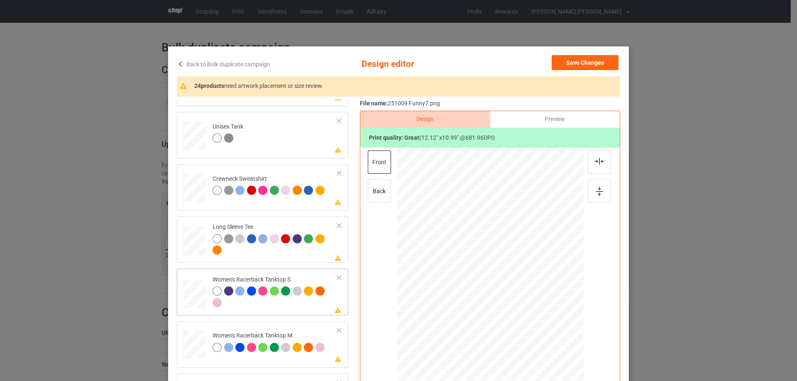
scroll to position [332, 0]
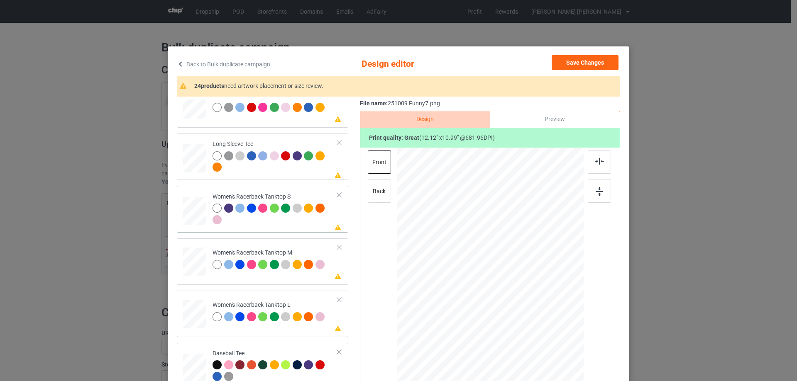
click at [190, 208] on div at bounding box center [194, 211] width 22 height 29
drag, startPoint x: 544, startPoint y: 315, endPoint x: 540, endPoint y: 302, distance: 14.3
click at [540, 302] on div at bounding box center [490, 265] width 182 height 234
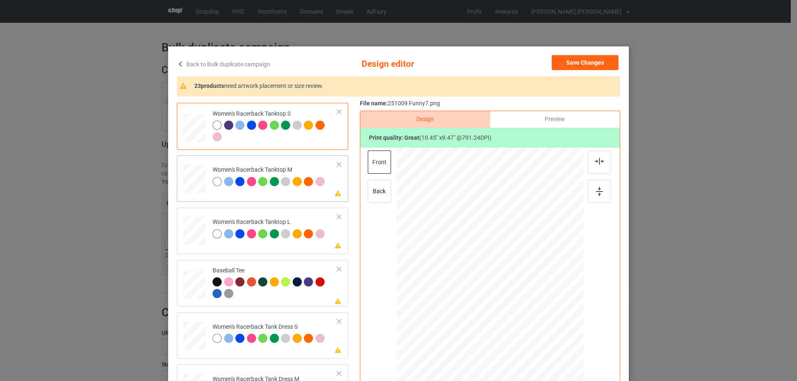
click at [185, 178] on div at bounding box center [194, 179] width 23 height 29
drag, startPoint x: 544, startPoint y: 316, endPoint x: 536, endPoint y: 303, distance: 15.4
click at [536, 303] on div at bounding box center [535, 305] width 7 height 7
click at [508, 282] on div at bounding box center [489, 266] width 90 height 82
click at [598, 162] on img at bounding box center [599, 161] width 9 height 7
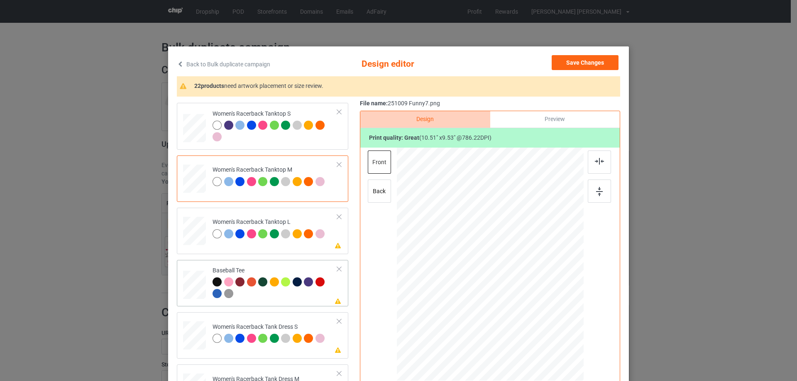
scroll to position [457, 0]
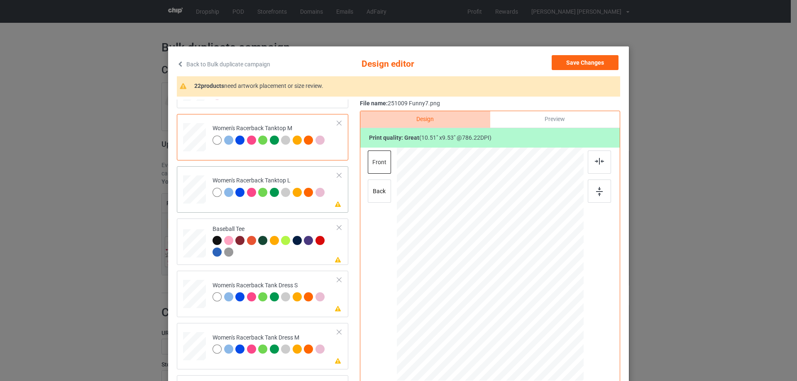
click at [194, 195] on div at bounding box center [194, 189] width 23 height 27
drag, startPoint x: 544, startPoint y: 315, endPoint x: 535, endPoint y: 297, distance: 20.4
click at [535, 297] on div at bounding box center [490, 265] width 187 height 223
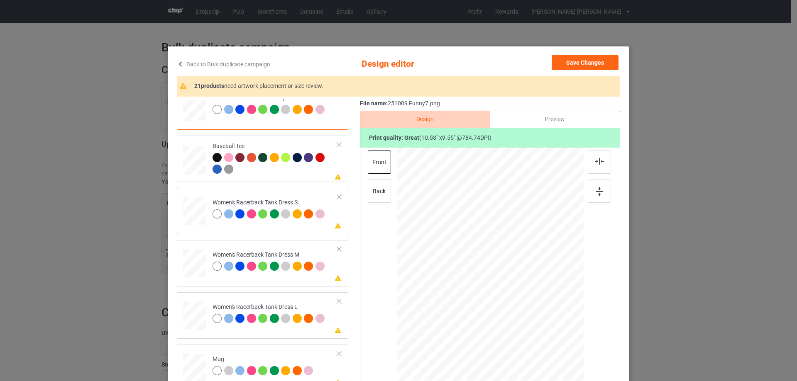
click at [200, 212] on div at bounding box center [194, 211] width 19 height 29
drag, startPoint x: 531, startPoint y: 307, endPoint x: 517, endPoint y: 289, distance: 22.4
click at [527, 301] on div at bounding box center [530, 301] width 7 height 7
drag, startPoint x: 517, startPoint y: 289, endPoint x: 518, endPoint y: 270, distance: 19.5
click at [518, 270] on div at bounding box center [490, 244] width 81 height 73
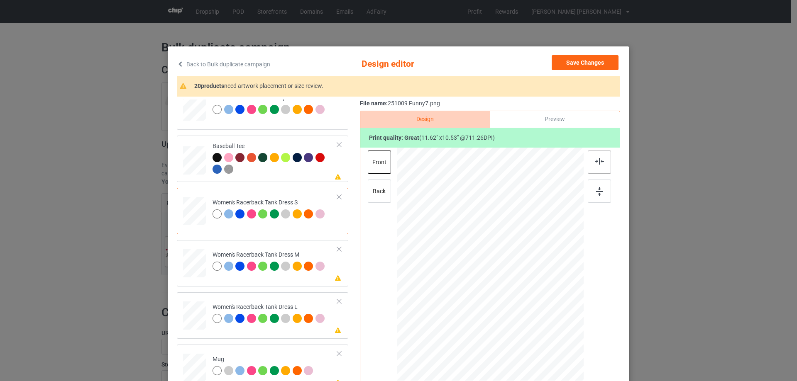
click at [595, 160] on img at bounding box center [599, 161] width 9 height 7
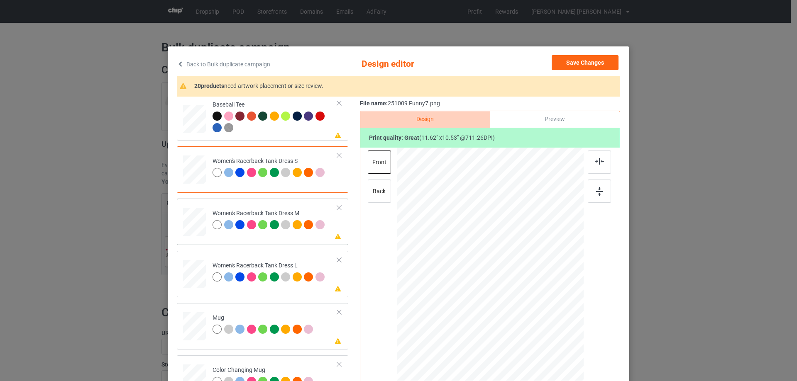
click at [188, 222] on div at bounding box center [194, 222] width 19 height 29
drag, startPoint x: 535, startPoint y: 309, endPoint x: 510, endPoint y: 286, distance: 34.4
click at [527, 299] on div at bounding box center [529, 300] width 7 height 7
drag, startPoint x: 508, startPoint y: 269, endPoint x: 508, endPoint y: 264, distance: 5.4
click at [508, 264] on div at bounding box center [488, 243] width 76 height 69
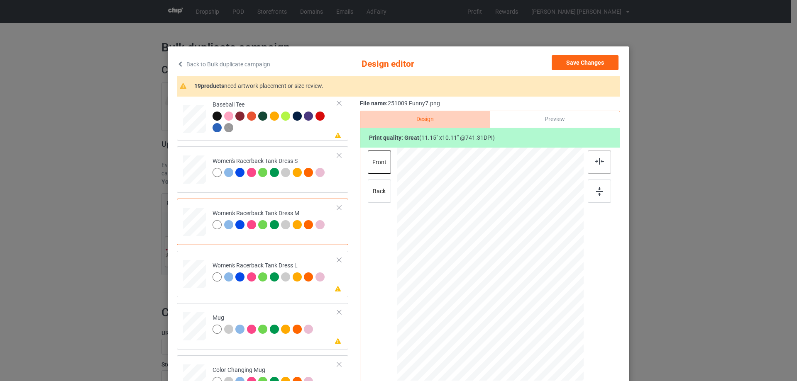
click at [598, 161] on img at bounding box center [599, 161] width 9 height 7
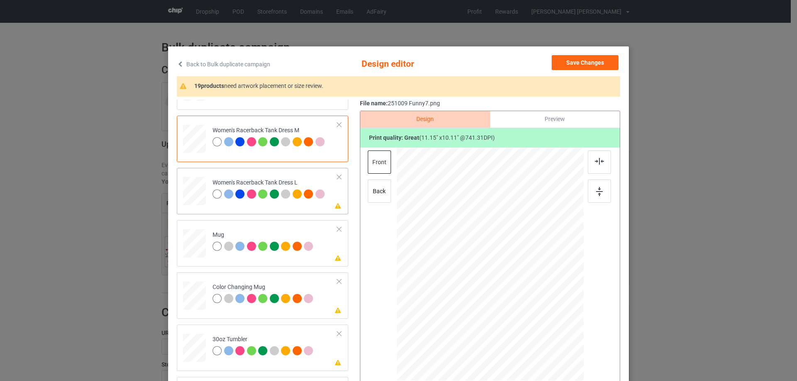
click at [187, 195] on div at bounding box center [194, 191] width 20 height 29
drag, startPoint x: 536, startPoint y: 312, endPoint x: 533, endPoint y: 303, distance: 8.8
click at [533, 303] on div at bounding box center [533, 304] width 7 height 7
click at [497, 267] on div at bounding box center [490, 249] width 88 height 80
click at [596, 161] on img at bounding box center [599, 161] width 9 height 7
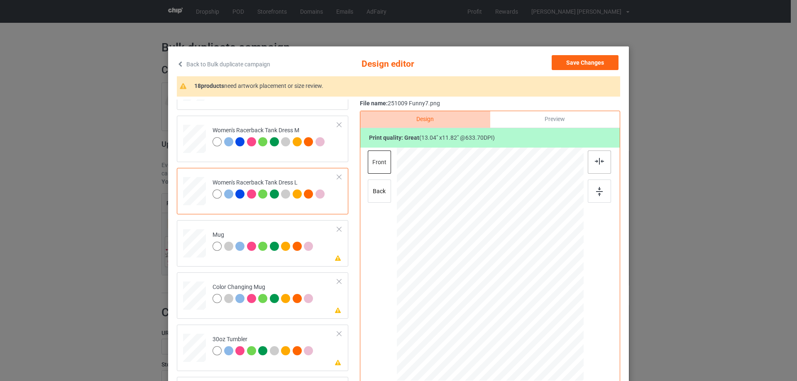
click at [596, 161] on img at bounding box center [599, 161] width 9 height 7
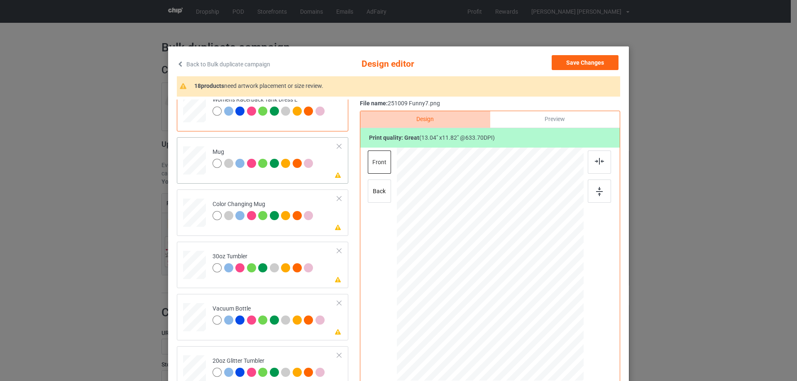
click at [189, 161] on div at bounding box center [194, 161] width 23 height 10
drag, startPoint x: 544, startPoint y: 316, endPoint x: 525, endPoint y: 286, distance: 35.9
click at [525, 286] on div at bounding box center [490, 264] width 187 height 78
drag, startPoint x: 479, startPoint y: 264, endPoint x: 530, endPoint y: 263, distance: 51.5
click at [530, 263] on div at bounding box center [541, 262] width 63 height 57
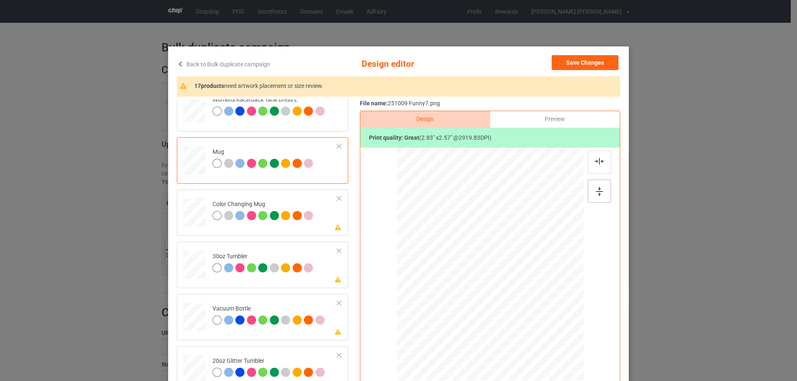
click at [598, 191] on img at bounding box center [599, 191] width 7 height 9
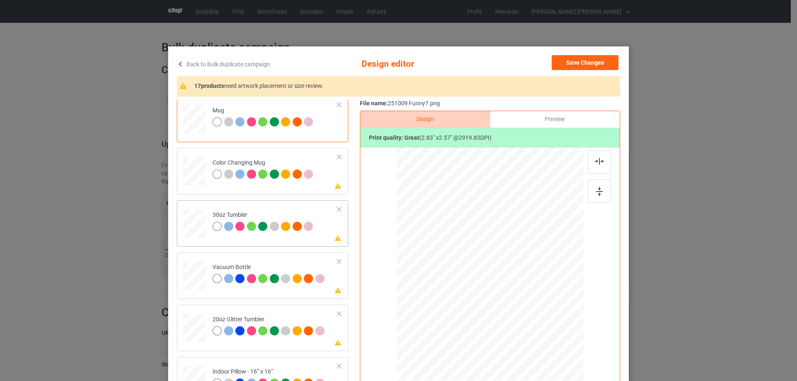
click at [200, 224] on div at bounding box center [194, 224] width 22 height 12
drag, startPoint x: 542, startPoint y: 315, endPoint x: 518, endPoint y: 286, distance: 36.6
click at [518, 286] on div at bounding box center [489, 265] width 181 height 100
drag, startPoint x: 461, startPoint y: 269, endPoint x: 452, endPoint y: 268, distance: 10.0
click at [452, 268] on div at bounding box center [445, 255] width 56 height 51
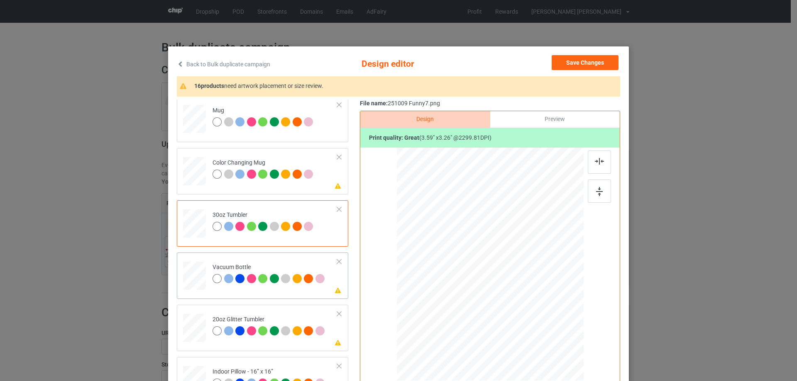
click at [193, 274] on div at bounding box center [194, 276] width 22 height 12
drag, startPoint x: 541, startPoint y: 313, endPoint x: 522, endPoint y: 289, distance: 30.7
click at [522, 289] on div at bounding box center [489, 264] width 179 height 95
drag, startPoint x: 488, startPoint y: 264, endPoint x: 444, endPoint y: 258, distance: 44.4
click at [444, 258] on div at bounding box center [446, 258] width 63 height 57
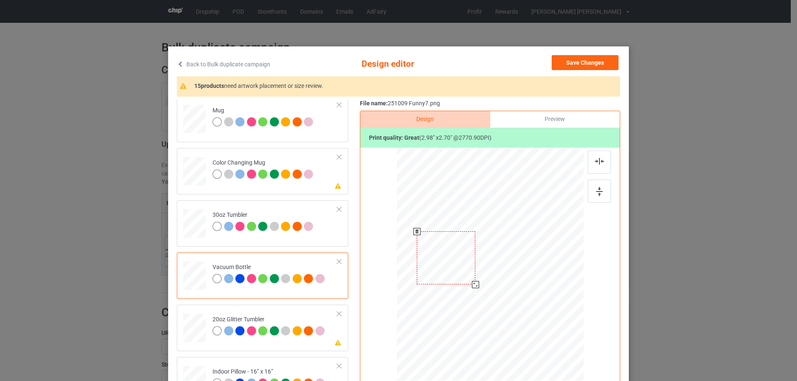
click at [473, 285] on div at bounding box center [475, 284] width 7 height 7
click at [458, 271] on div at bounding box center [446, 256] width 59 height 53
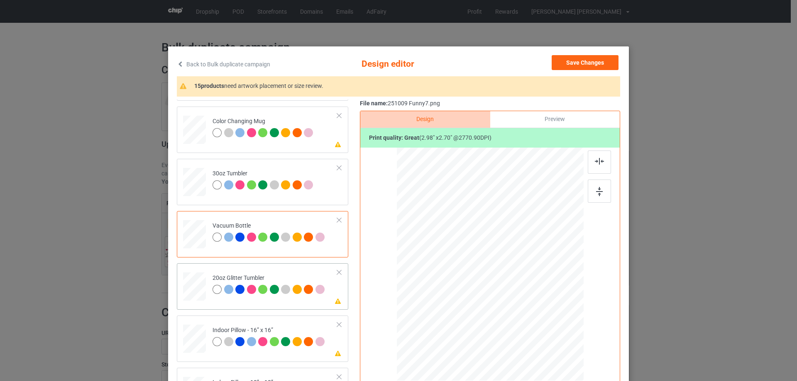
scroll to position [872, 0]
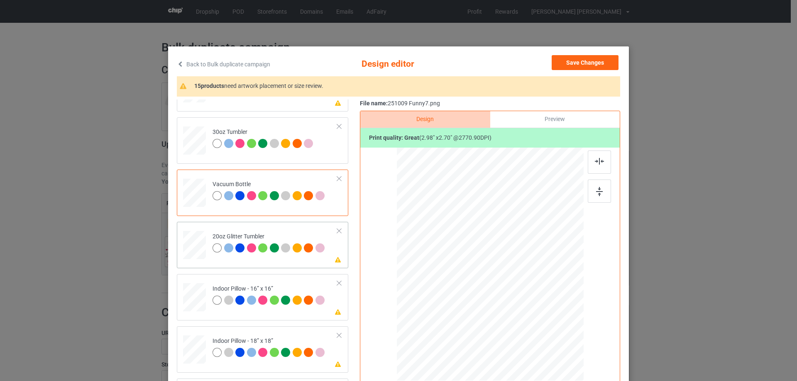
click at [194, 246] on div at bounding box center [195, 245] width 22 height 18
drag, startPoint x: 538, startPoint y: 314, endPoint x: 518, endPoint y: 295, distance: 27.0
click at [519, 295] on div at bounding box center [522, 294] width 7 height 7
drag, startPoint x: 456, startPoint y: 262, endPoint x: 463, endPoint y: 254, distance: 11.0
click at [463, 254] on div at bounding box center [449, 235] width 66 height 59
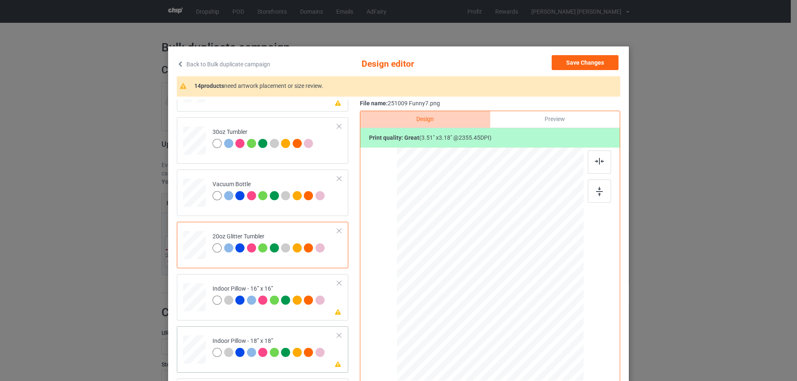
scroll to position [955, 0]
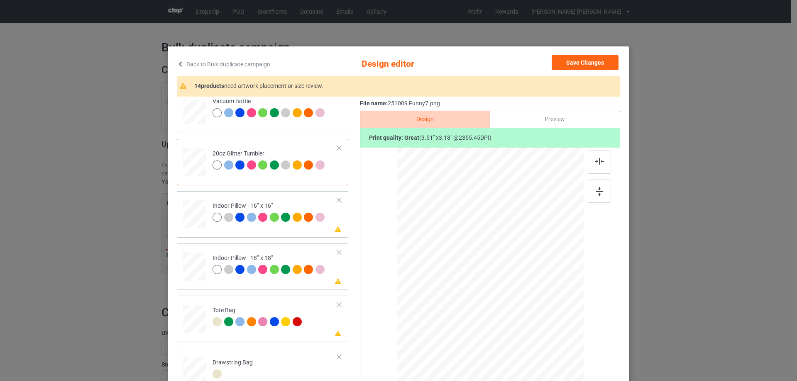
click at [194, 215] on div at bounding box center [194, 214] width 23 height 23
drag, startPoint x: 541, startPoint y: 315, endPoint x: 552, endPoint y: 322, distance: 13.2
click at [552, 322] on div at bounding box center [555, 324] width 7 height 7
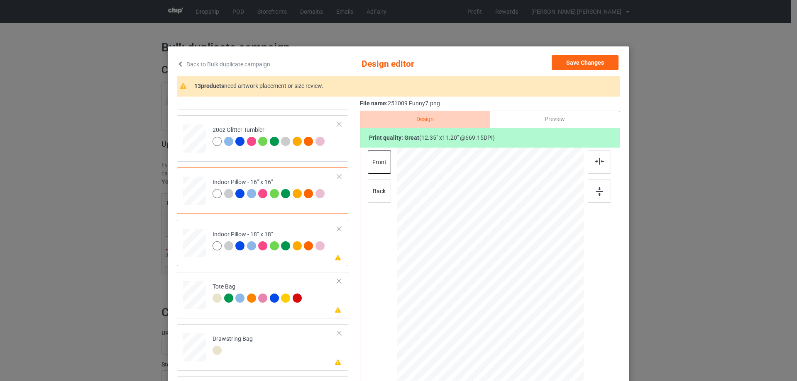
click at [193, 244] on div at bounding box center [194, 243] width 23 height 23
drag, startPoint x: 542, startPoint y: 316, endPoint x: 554, endPoint y: 325, distance: 15.2
click at [554, 325] on div at bounding box center [557, 325] width 7 height 7
drag, startPoint x: 554, startPoint y: 325, endPoint x: 557, endPoint y: 330, distance: 6.0
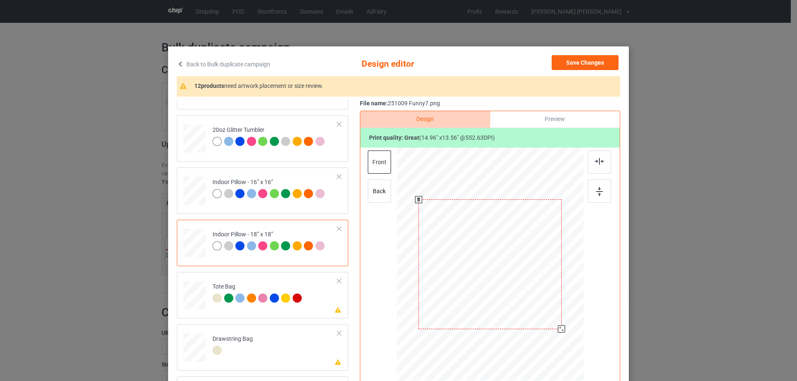
click at [558, 330] on div at bounding box center [561, 329] width 7 height 7
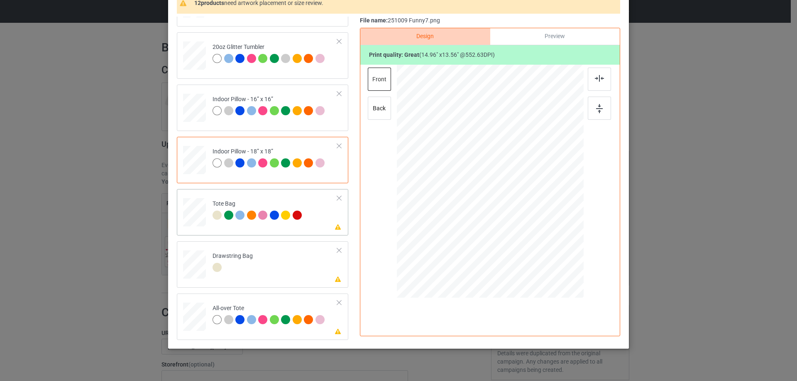
click at [190, 212] on div at bounding box center [194, 216] width 11 height 12
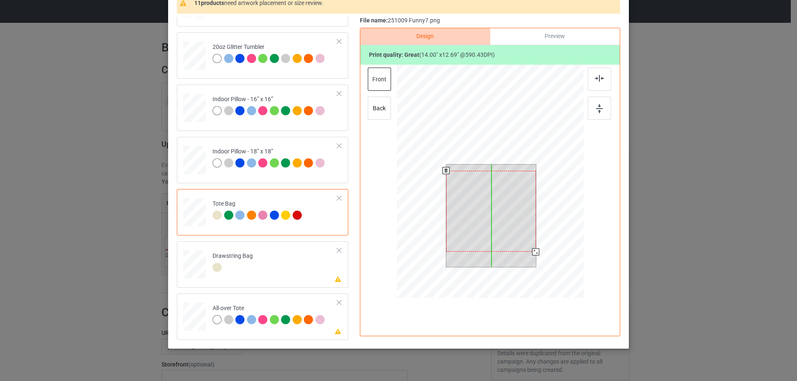
drag, startPoint x: 496, startPoint y: 200, endPoint x: 496, endPoint y: 207, distance: 6.2
click at [496, 207] on div at bounding box center [491, 211] width 90 height 81
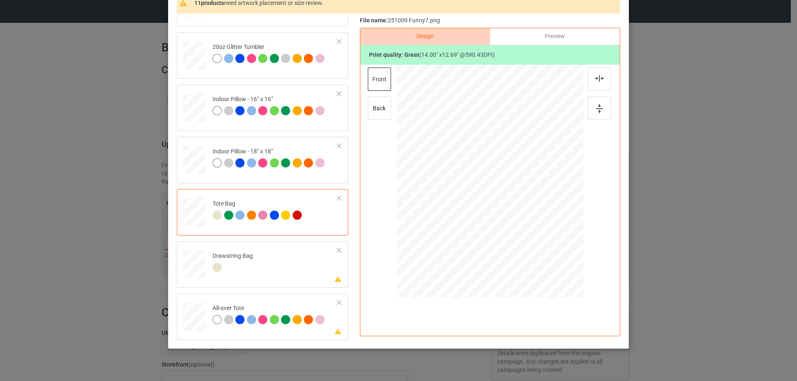
scroll to position [98, 0]
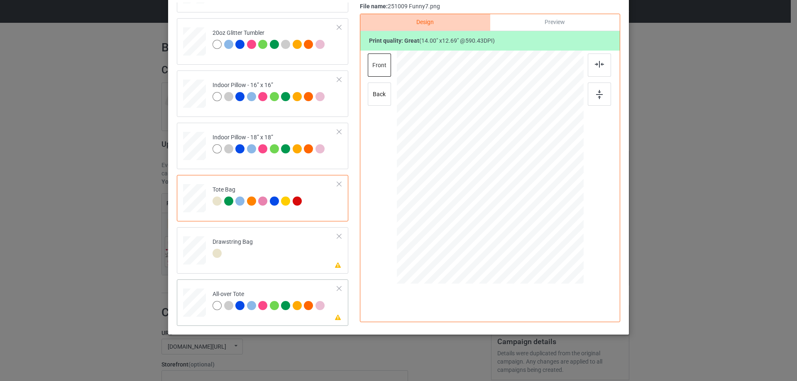
click at [198, 302] on div at bounding box center [194, 303] width 23 height 23
click at [195, 251] on div at bounding box center [194, 251] width 9 height 10
click at [200, 303] on div at bounding box center [194, 303] width 23 height 23
drag, startPoint x: 544, startPoint y: 217, endPoint x: 555, endPoint y: 238, distance: 23.9
click at [555, 238] on div at bounding box center [490, 167] width 187 height 187
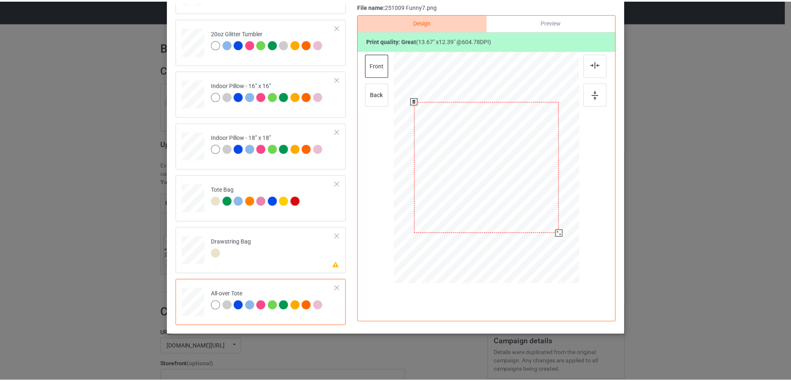
scroll to position [15, 0]
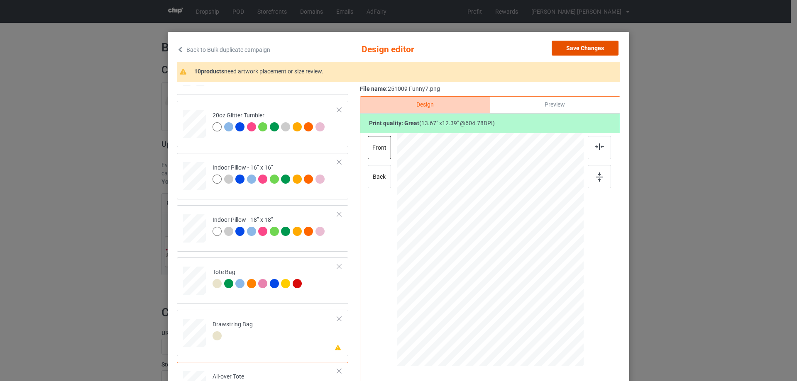
click at [581, 42] on button "Save Changes" at bounding box center [585, 48] width 67 height 15
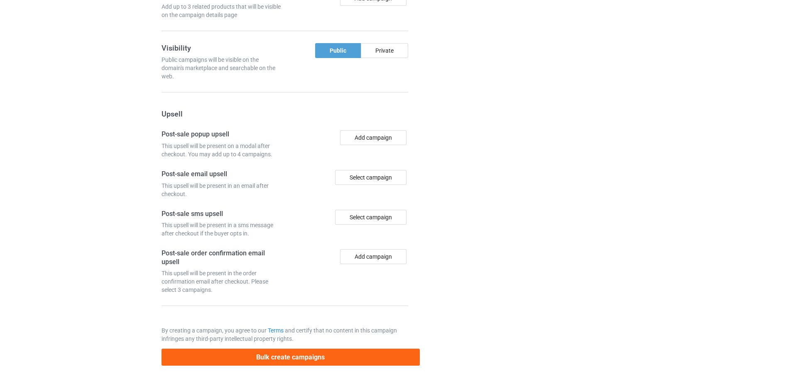
scroll to position [691, 0]
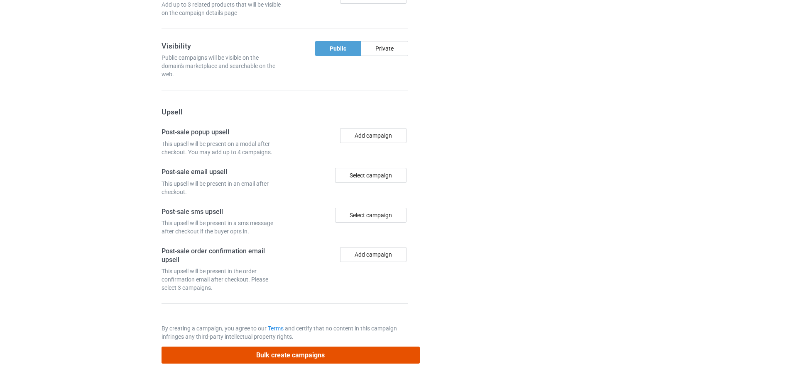
click at [333, 355] on button "Bulk create campaigns" at bounding box center [290, 355] width 258 height 17
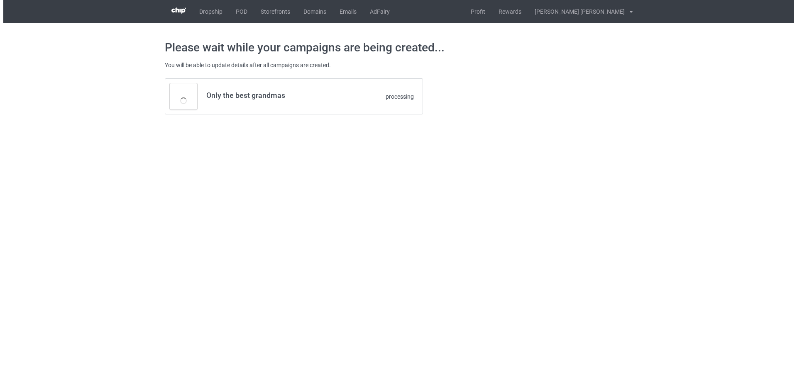
scroll to position [0, 0]
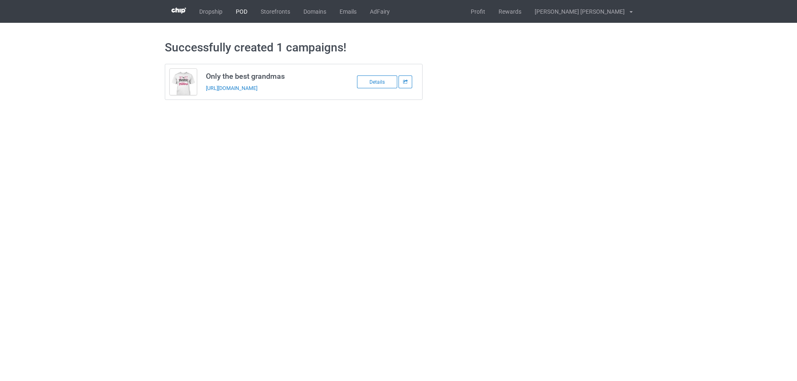
click at [245, 12] on link "POD" at bounding box center [241, 11] width 25 height 23
